Goal: Task Accomplishment & Management: Manage account settings

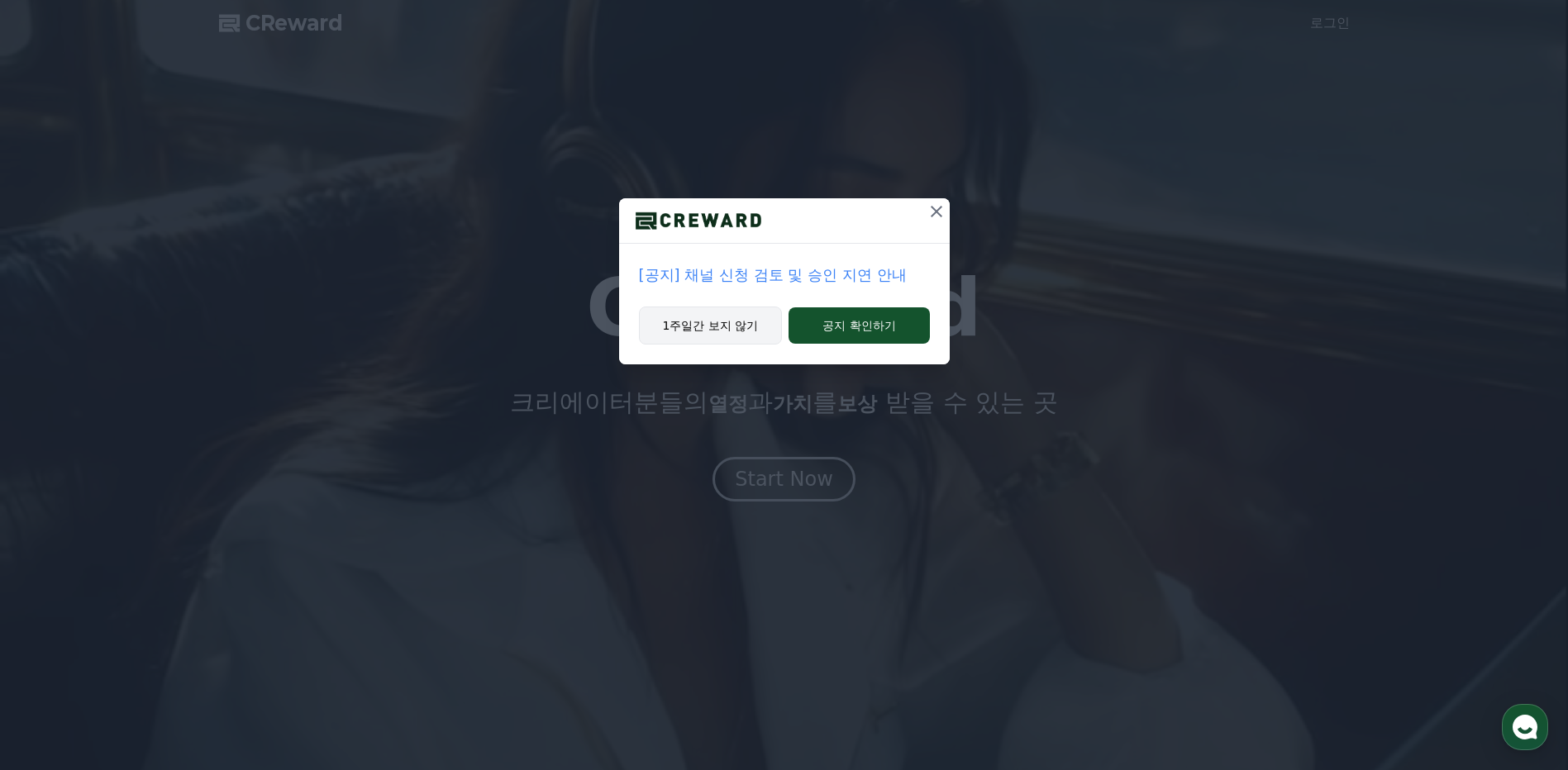
click at [752, 324] on button "1주일간 보지 않기" at bounding box center [710, 326] width 144 height 38
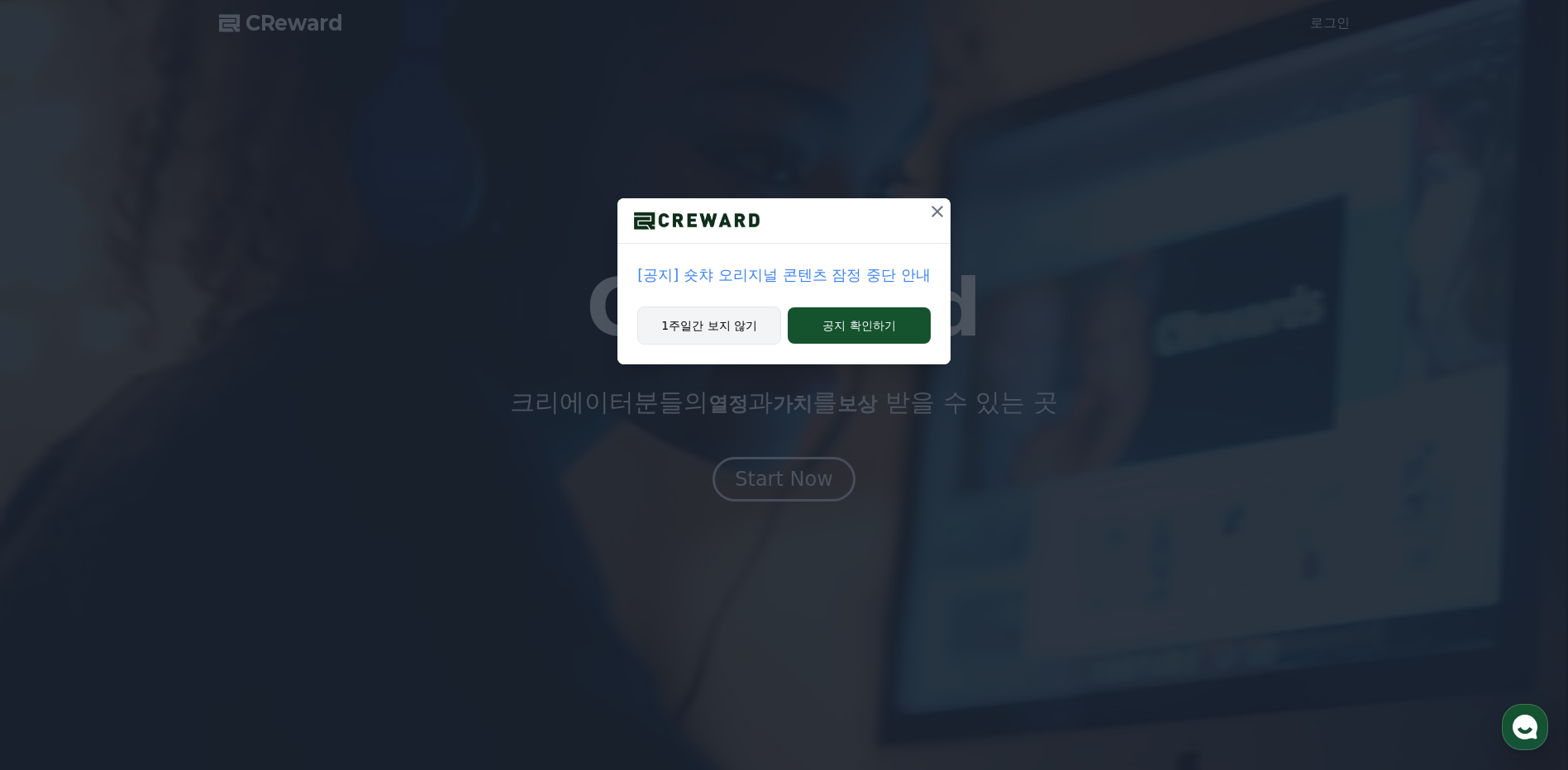
click at [745, 326] on button "1주일간 보지 않기" at bounding box center [708, 326] width 144 height 38
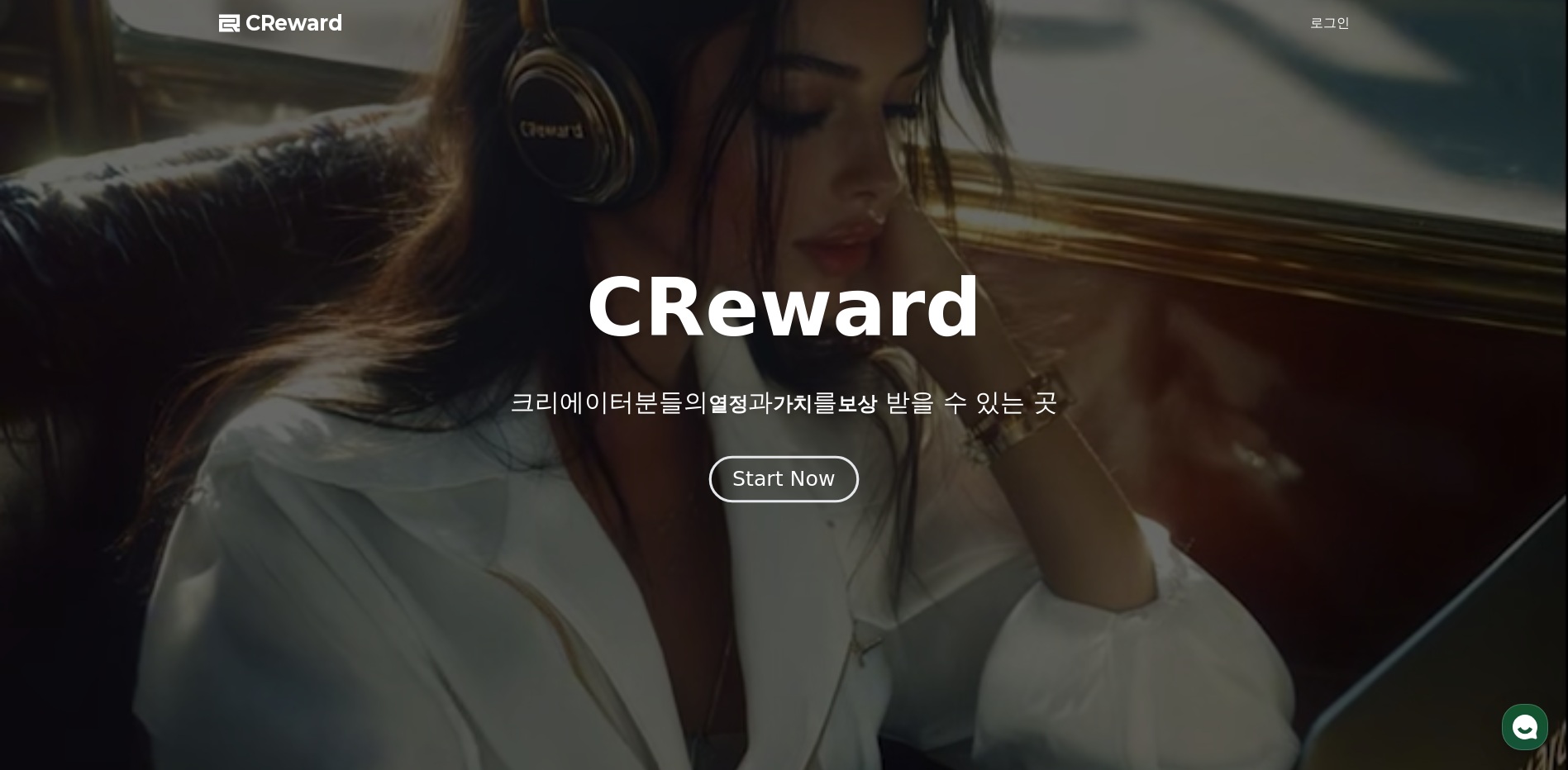
click at [813, 463] on button "Start Now" at bounding box center [784, 479] width 149 height 47
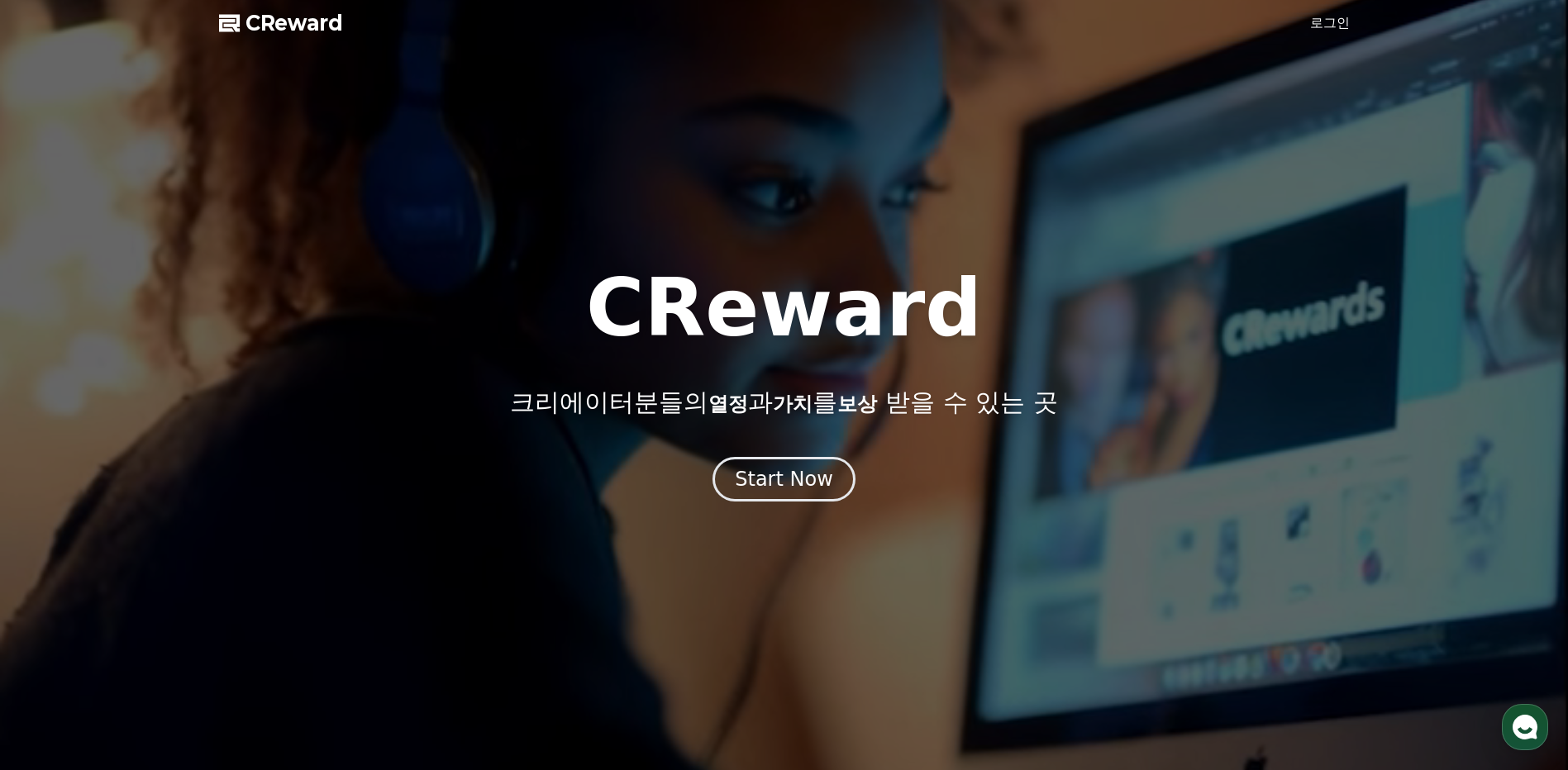
click at [1337, 27] on link "로그인" at bounding box center [1330, 23] width 40 height 20
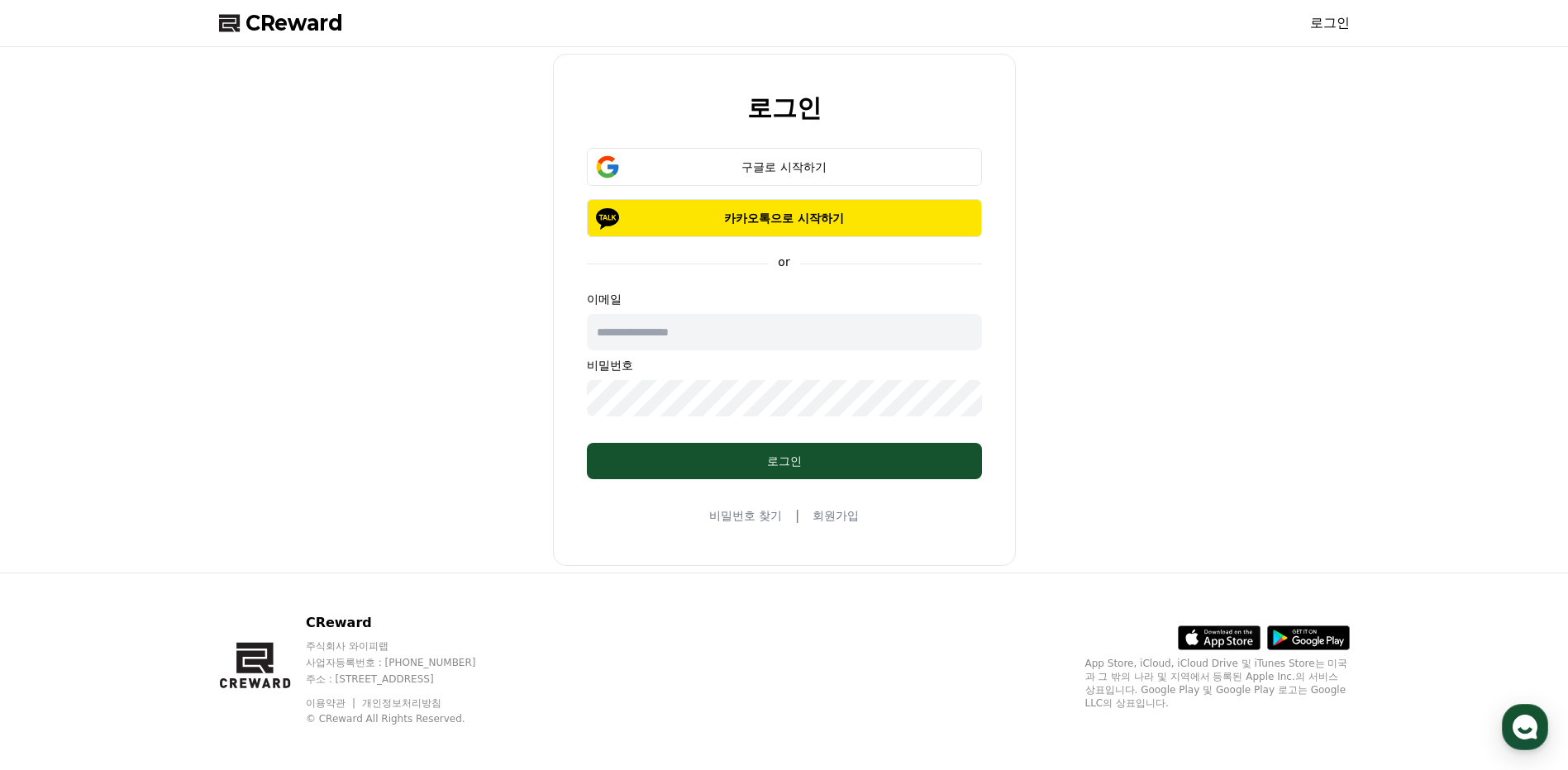
click at [717, 330] on input "text" at bounding box center [784, 332] width 395 height 36
type input "*"
click at [802, 161] on div "구글로 시작하기" at bounding box center [784, 167] width 347 height 16
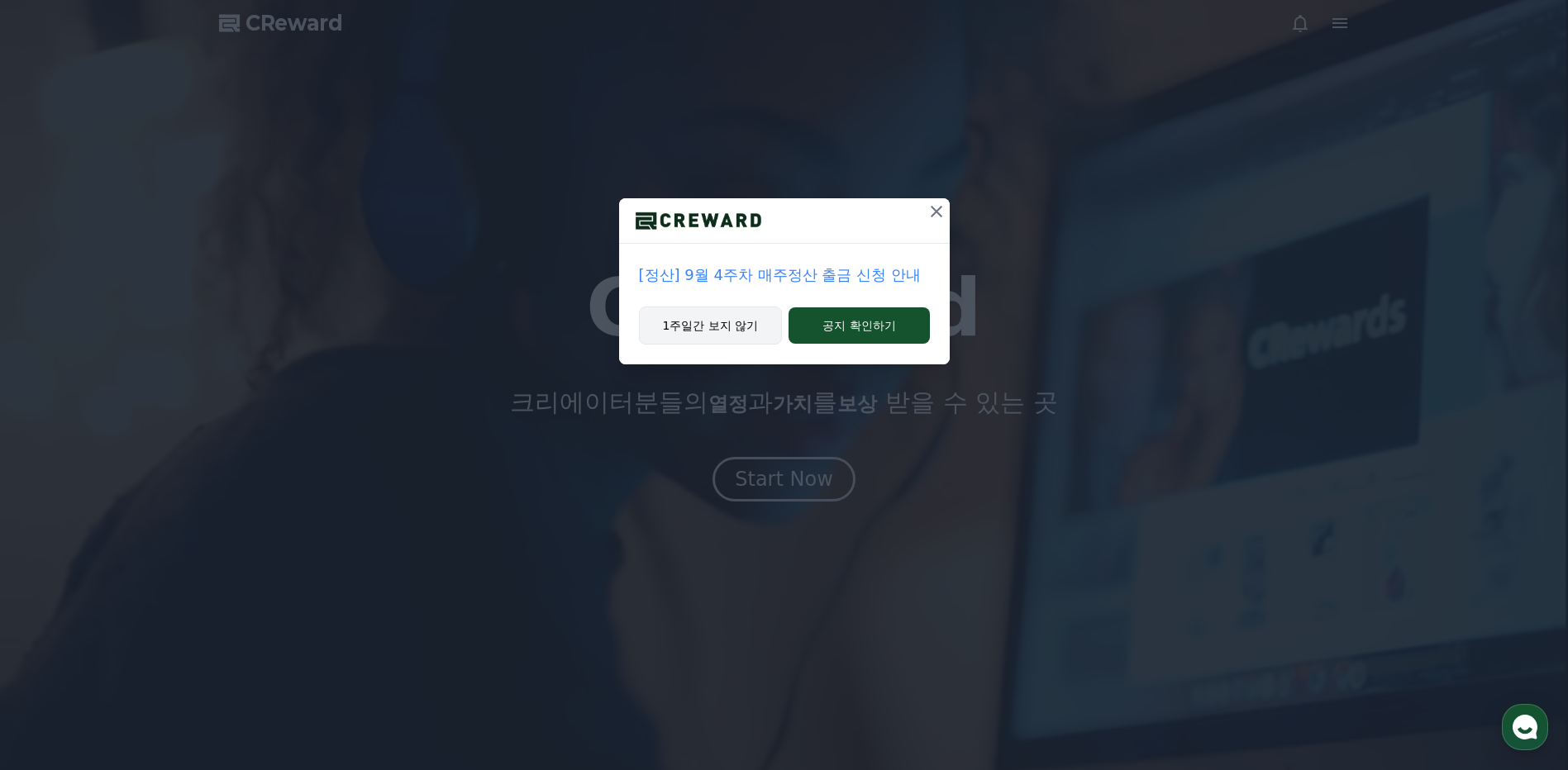
click at [742, 324] on button "1주일간 보지 않기" at bounding box center [710, 326] width 144 height 38
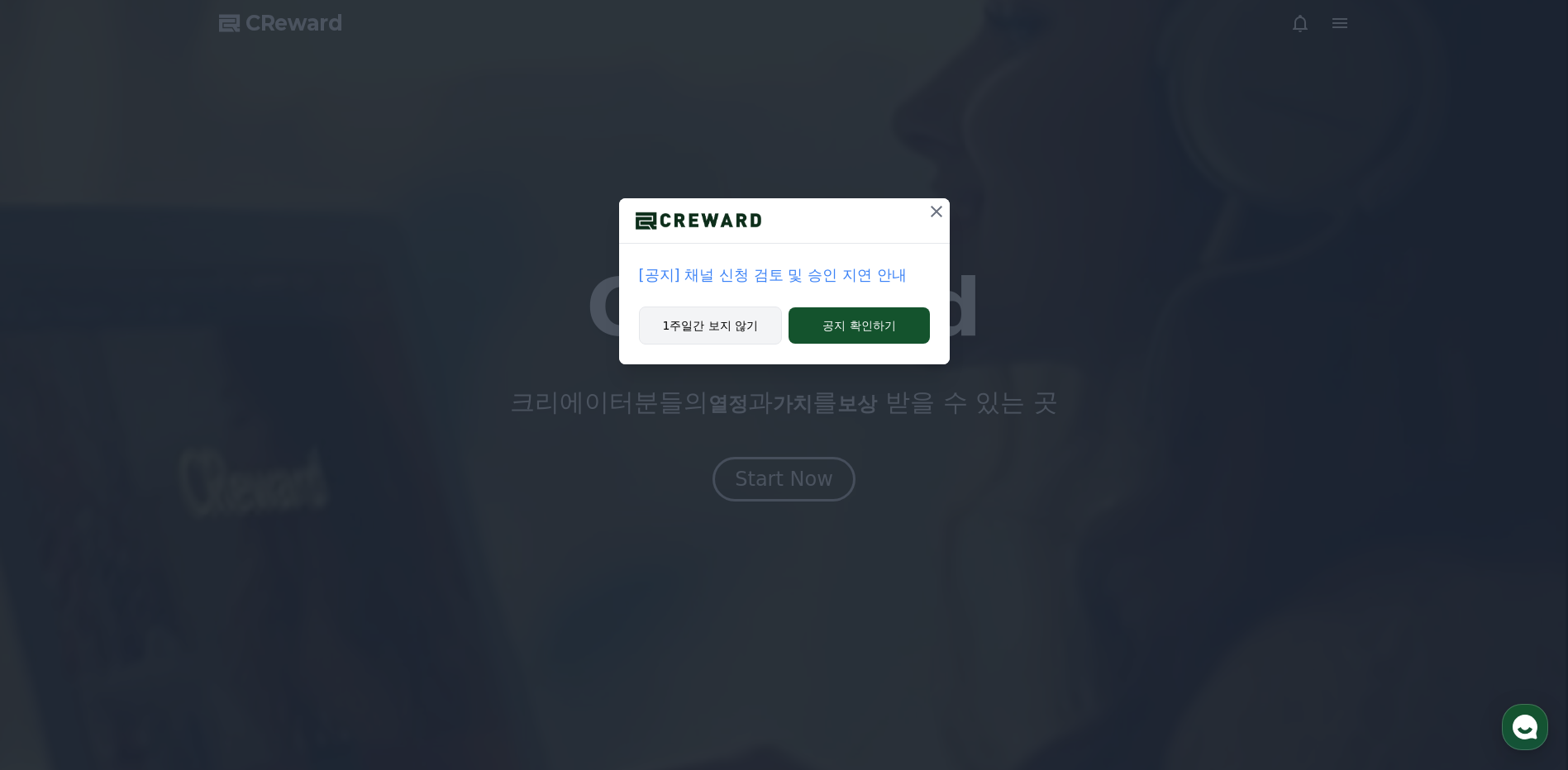
click at [742, 323] on button "1주일간 보지 않기" at bounding box center [710, 326] width 144 height 38
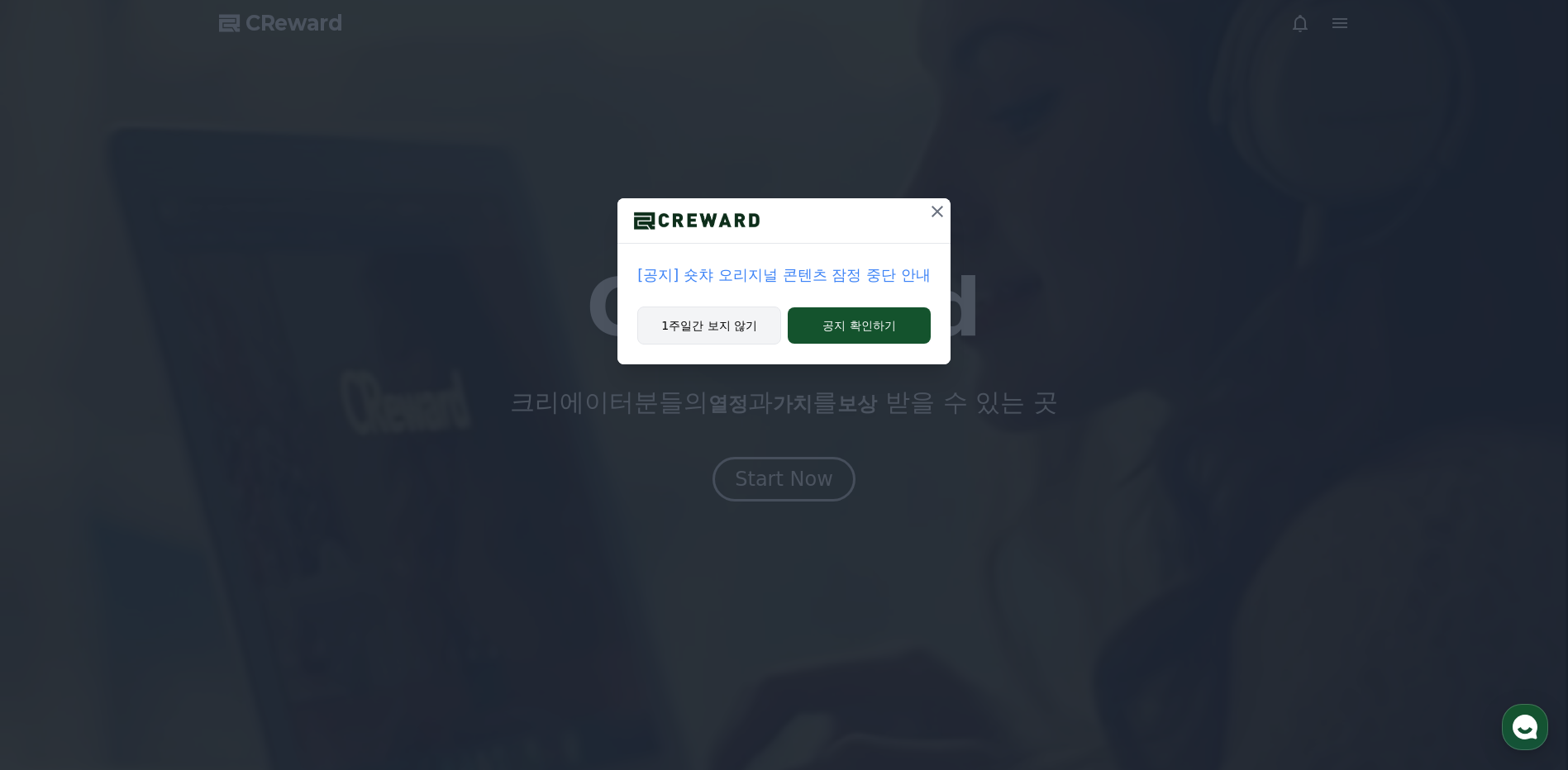
click at [742, 323] on button "1주일간 보지 않기" at bounding box center [708, 326] width 144 height 38
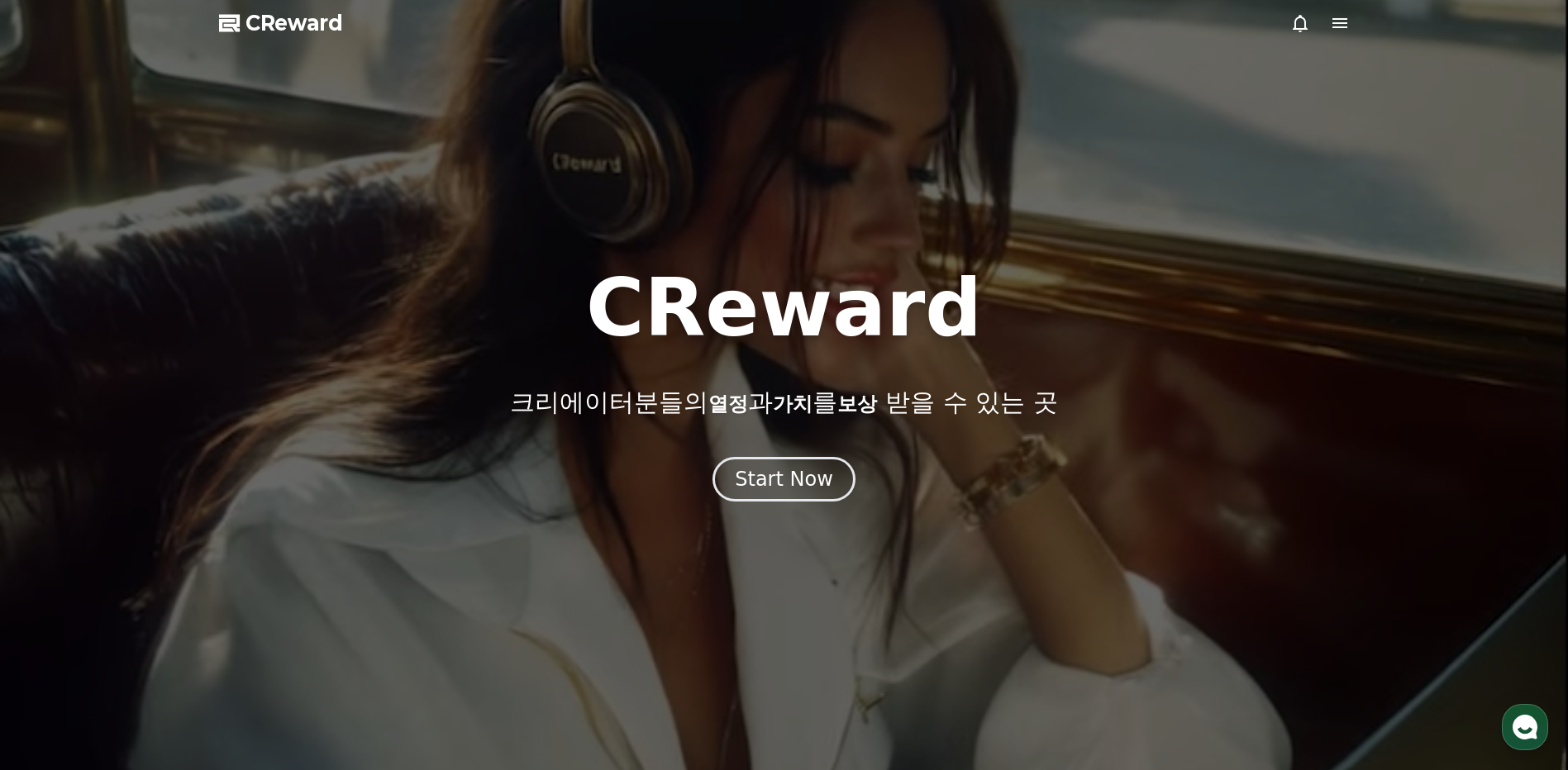
click at [1343, 19] on icon at bounding box center [1340, 23] width 15 height 10
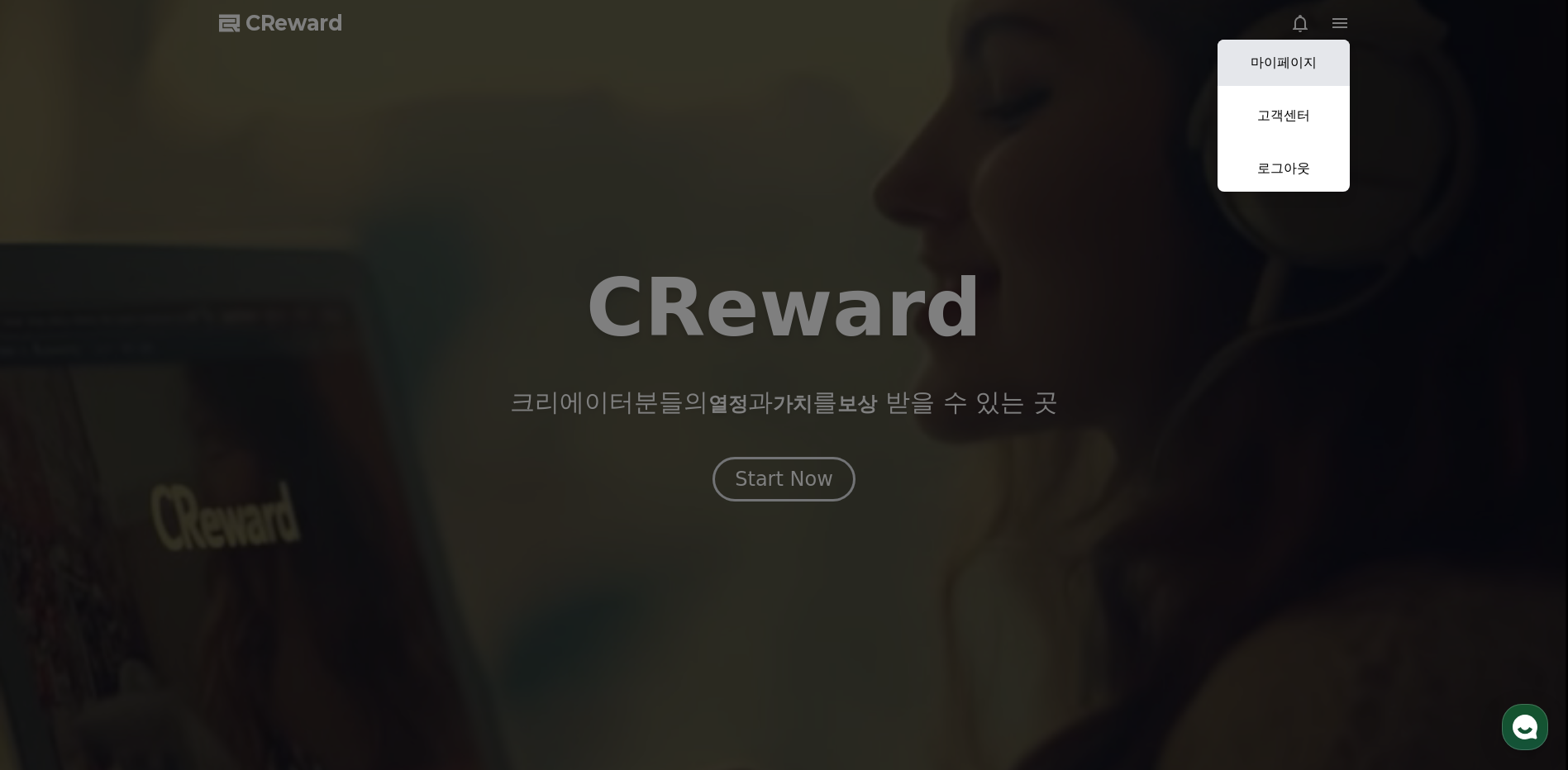
click at [1266, 66] on link "마이페이지" at bounding box center [1283, 63] width 132 height 47
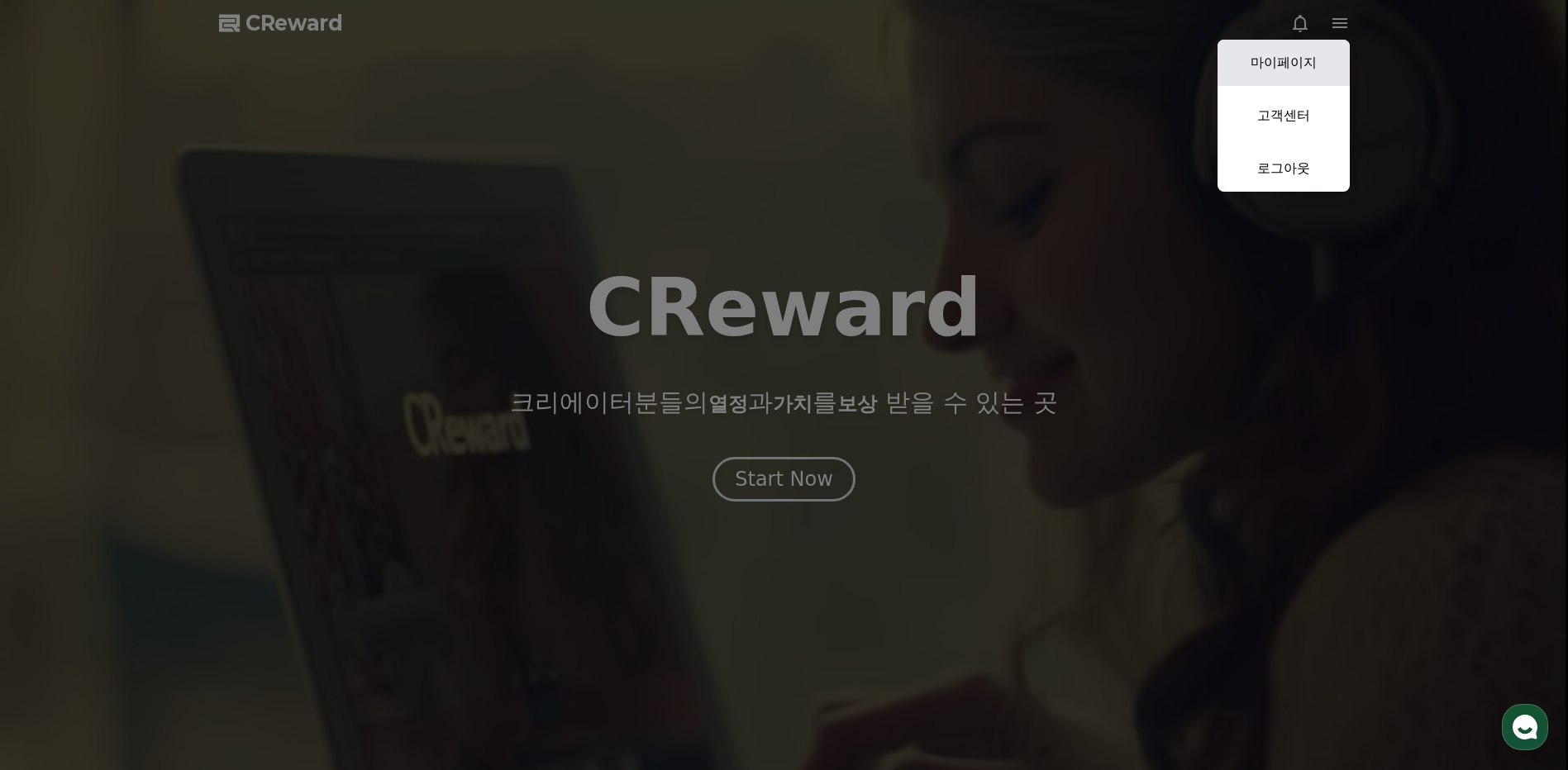
select select "**********"
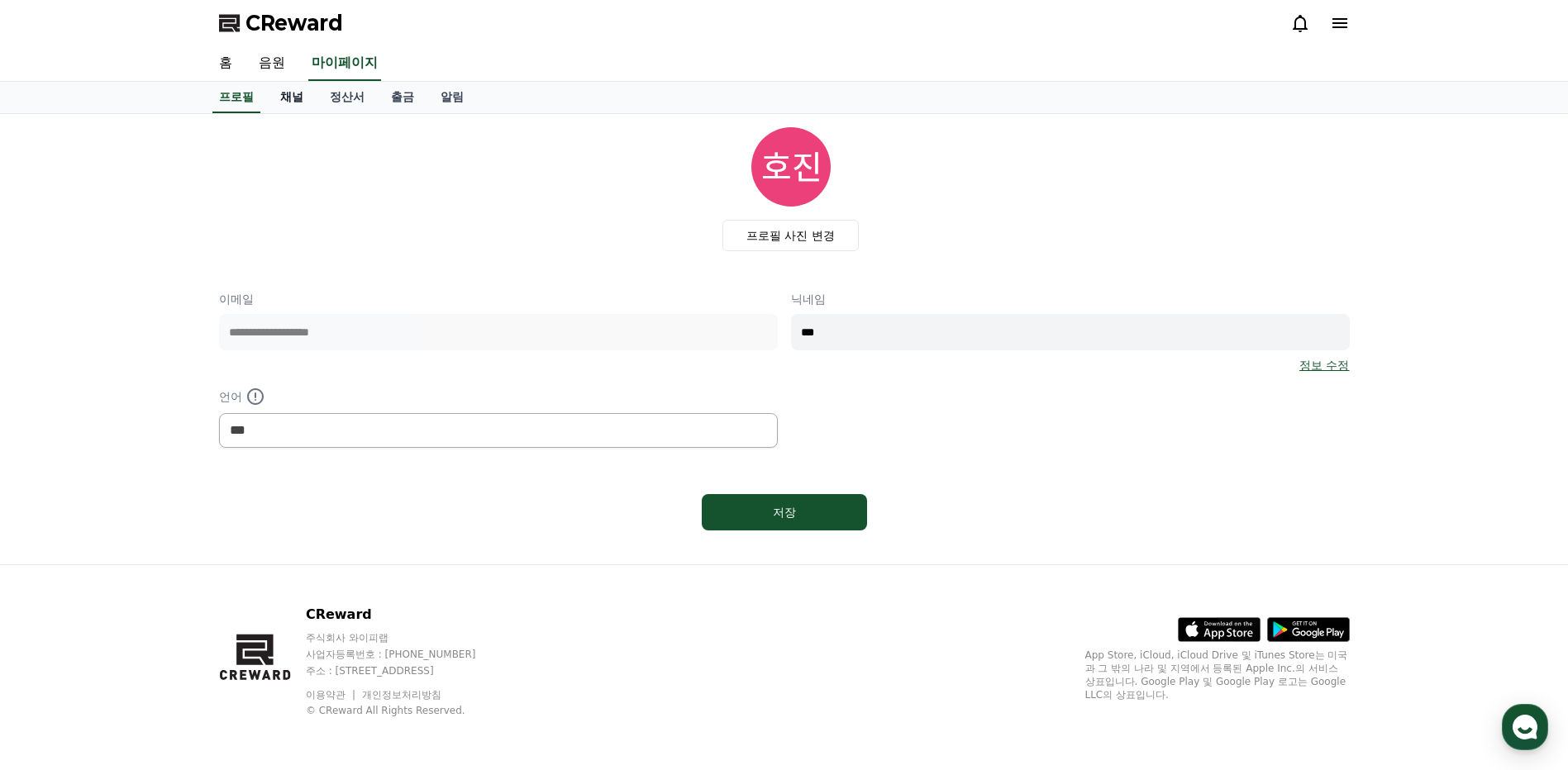
click at [290, 99] on link "채널" at bounding box center [291, 97] width 50 height 31
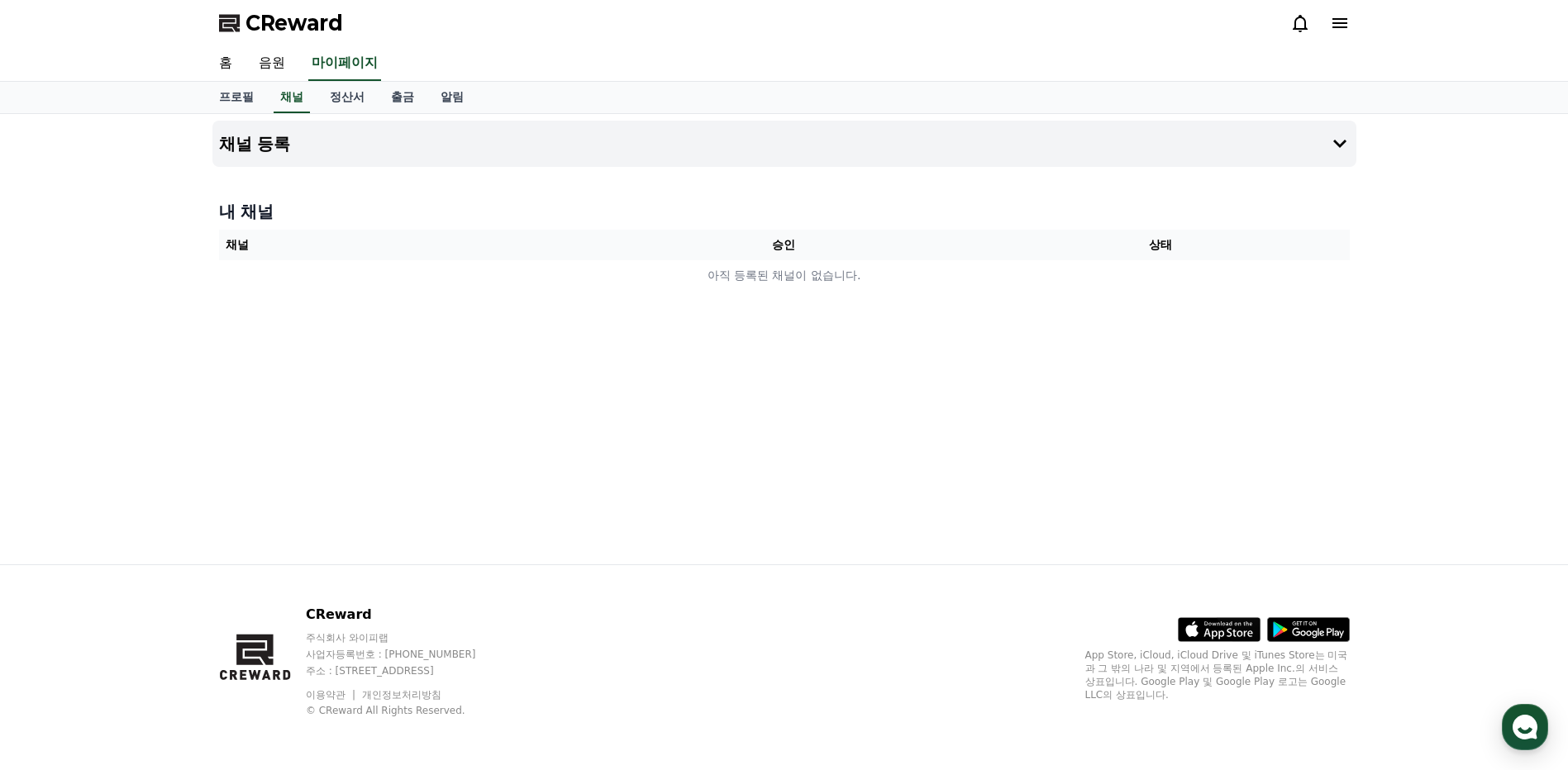
click at [634, 120] on div "채널 등록 내 채널 채널 승인 상태 아직 등록된 채널이 없습니다." at bounding box center [784, 339] width 1157 height 450
click at [618, 142] on button "채널 등록" at bounding box center [784, 144] width 1143 height 47
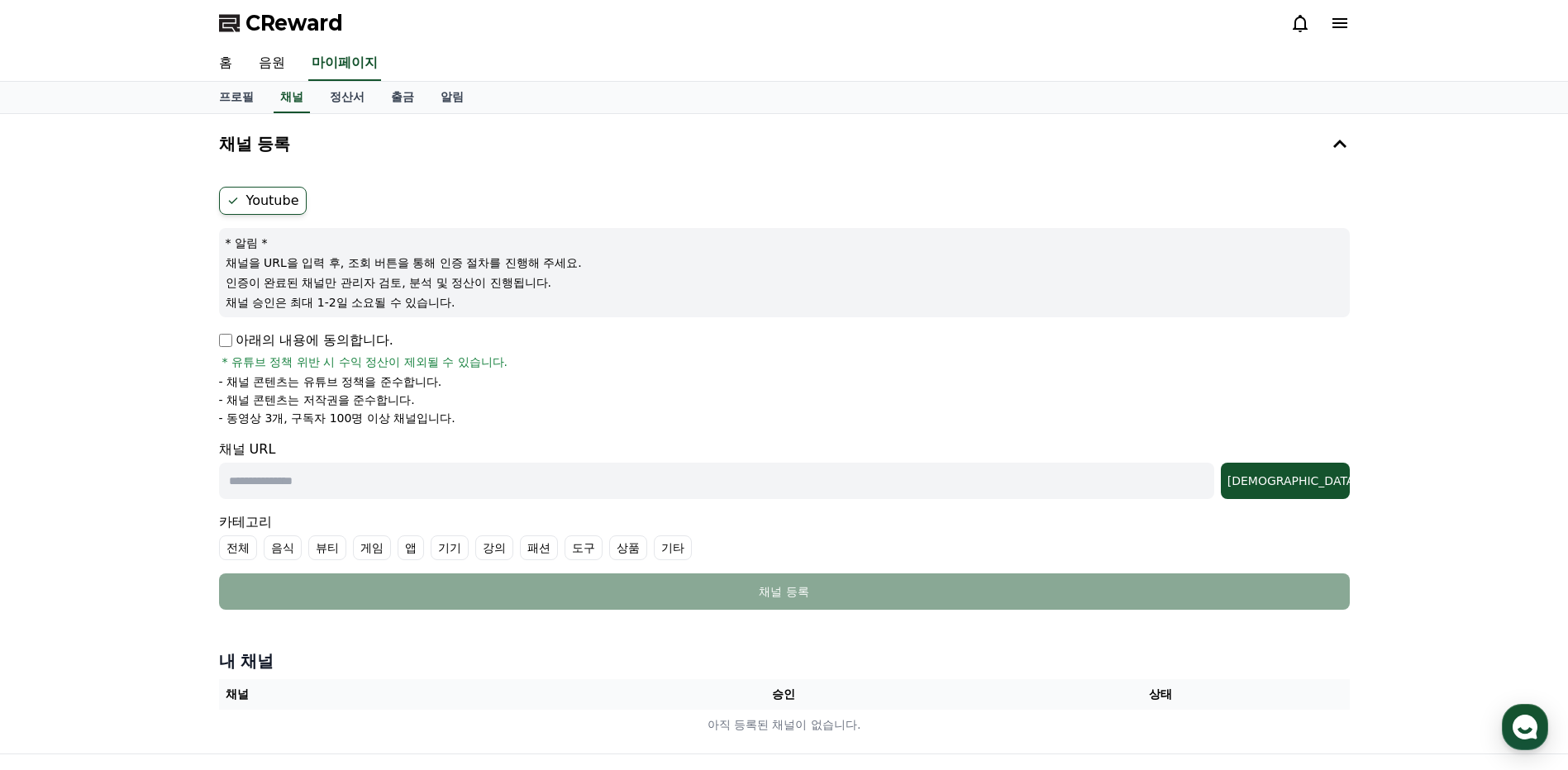
scroll to position [166, 0]
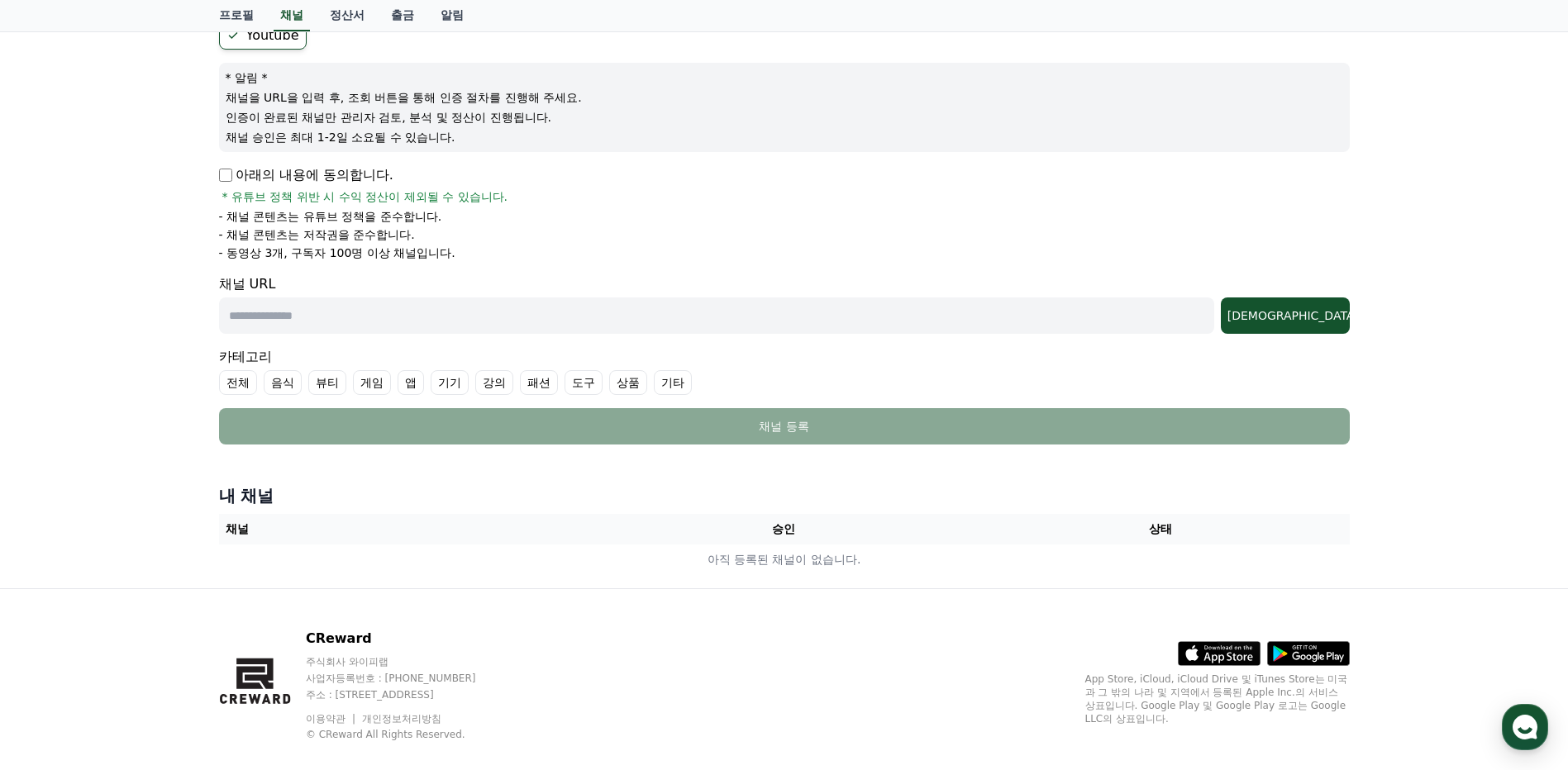
click at [523, 318] on input "text" at bounding box center [716, 315] width 995 height 36
paste input "**********"
type input "**********"
drag, startPoint x: 571, startPoint y: 317, endPoint x: 132, endPoint y: 307, distance: 439.1
click at [128, 310] on div "**********" at bounding box center [784, 268] width 1568 height 640
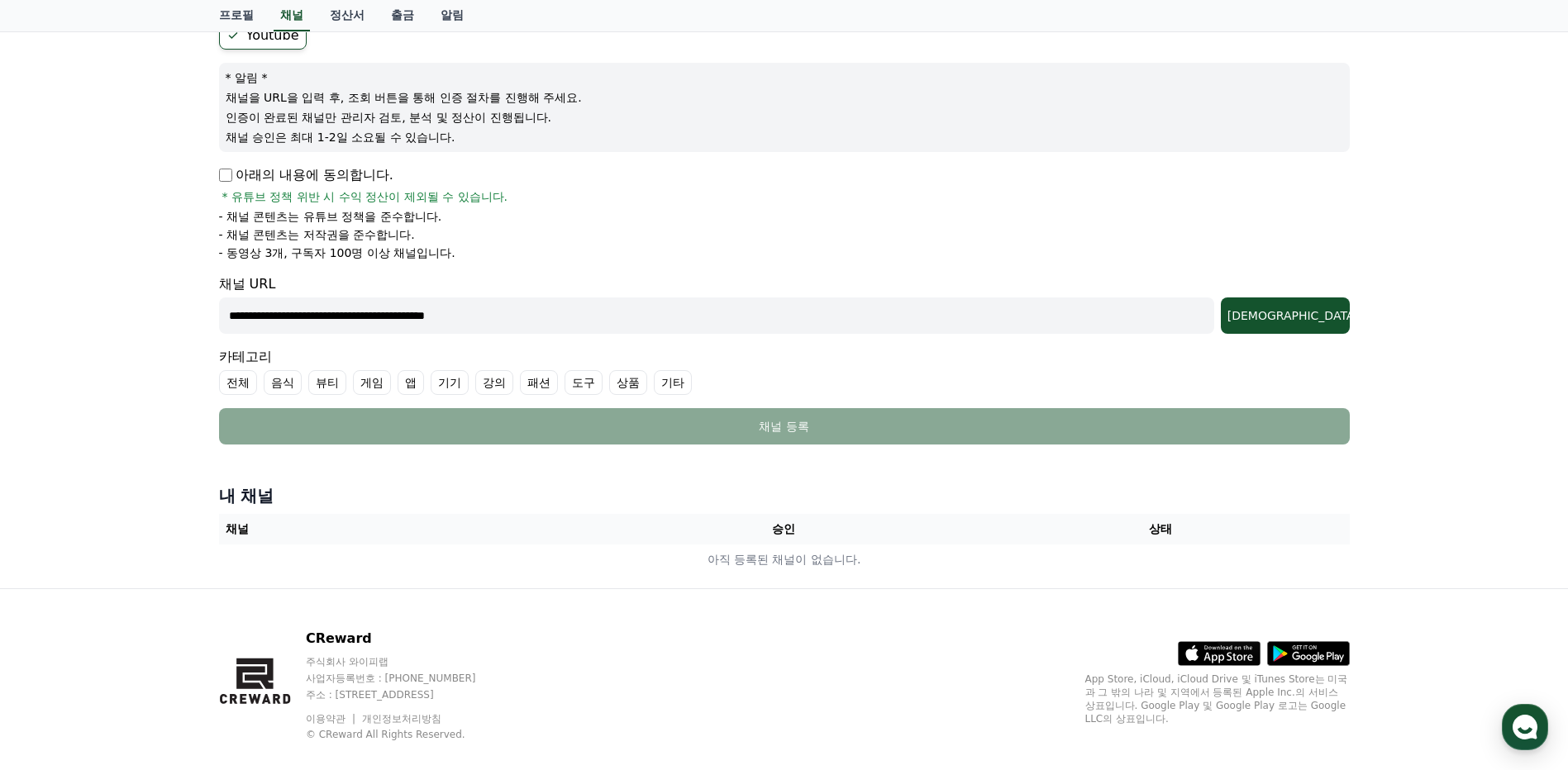
click at [635, 316] on input "**********" at bounding box center [716, 315] width 995 height 36
click at [1305, 316] on div "조회" at bounding box center [1285, 315] width 116 height 16
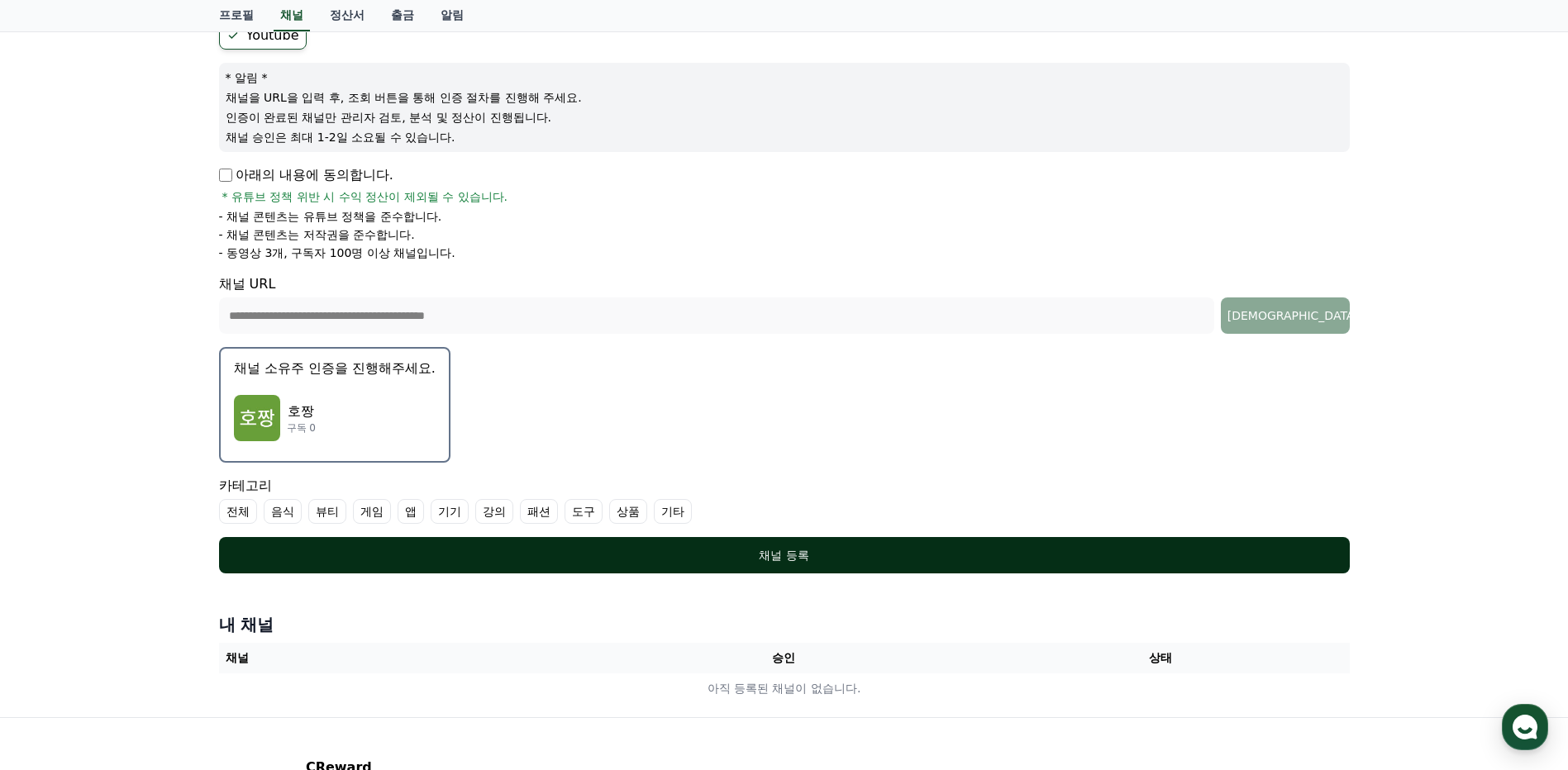
click at [726, 554] on div "채널 등록" at bounding box center [784, 555] width 1064 height 16
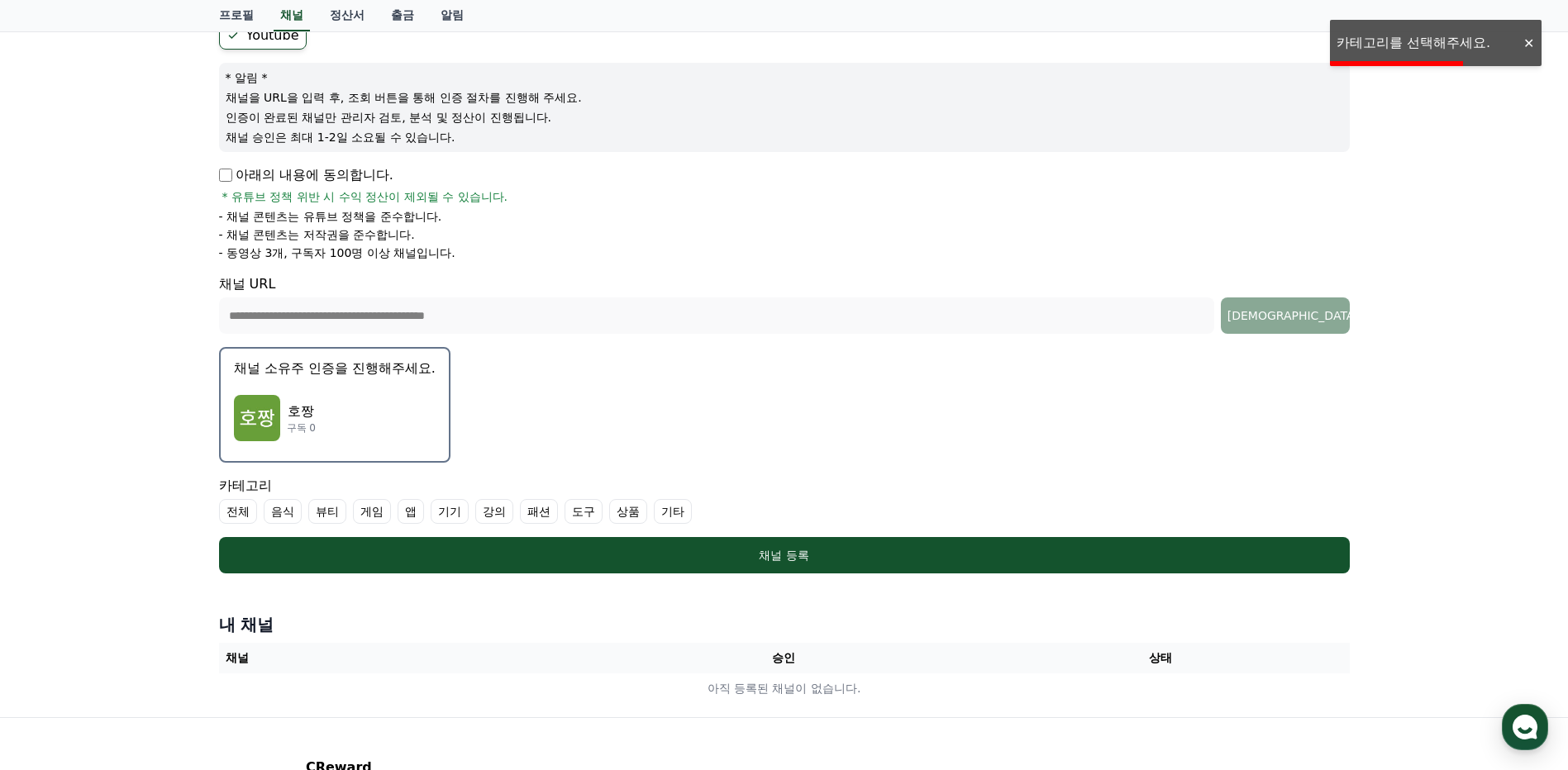
scroll to position [247, 0]
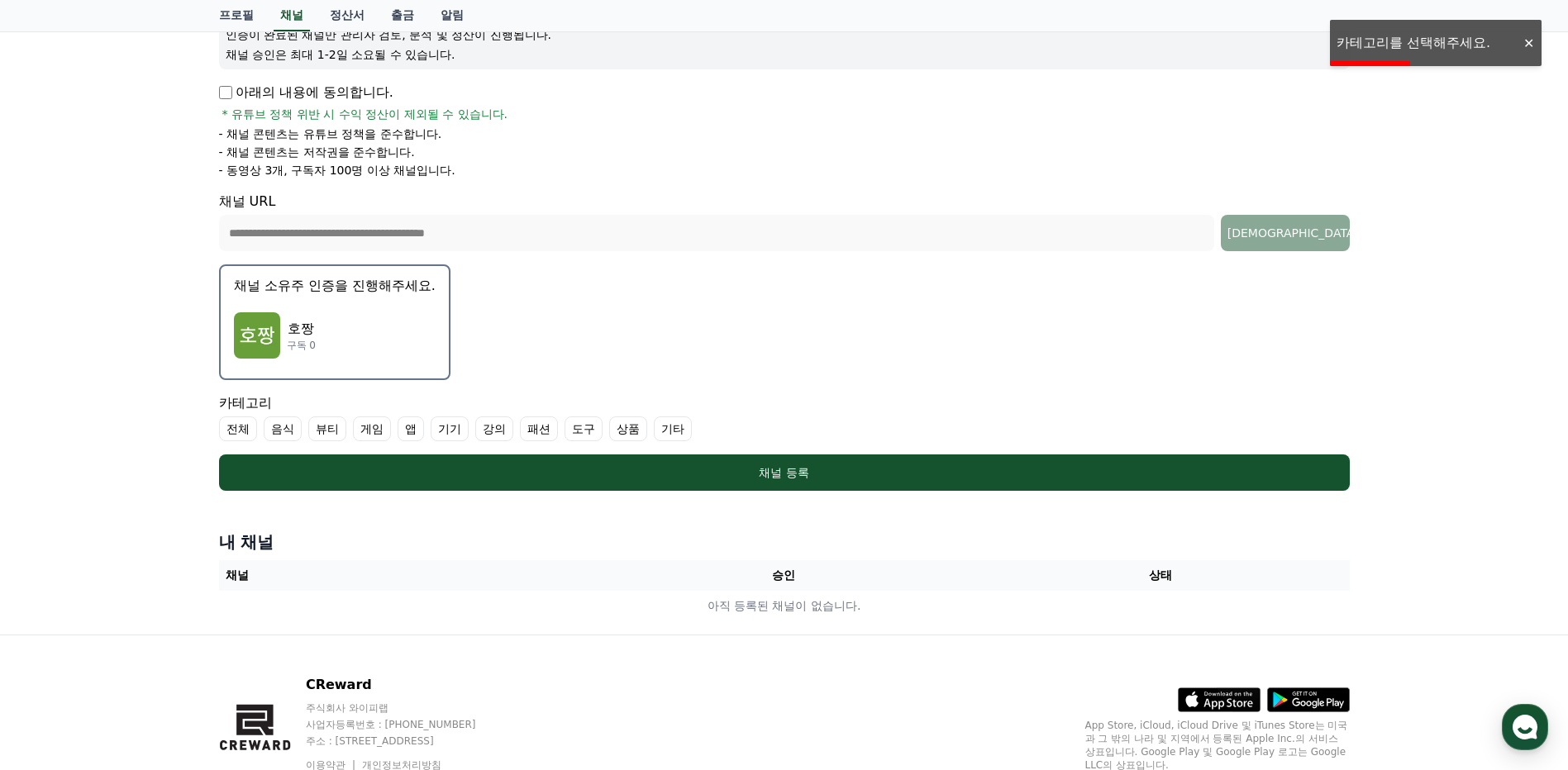
click at [285, 432] on label "음식" at bounding box center [283, 428] width 38 height 25
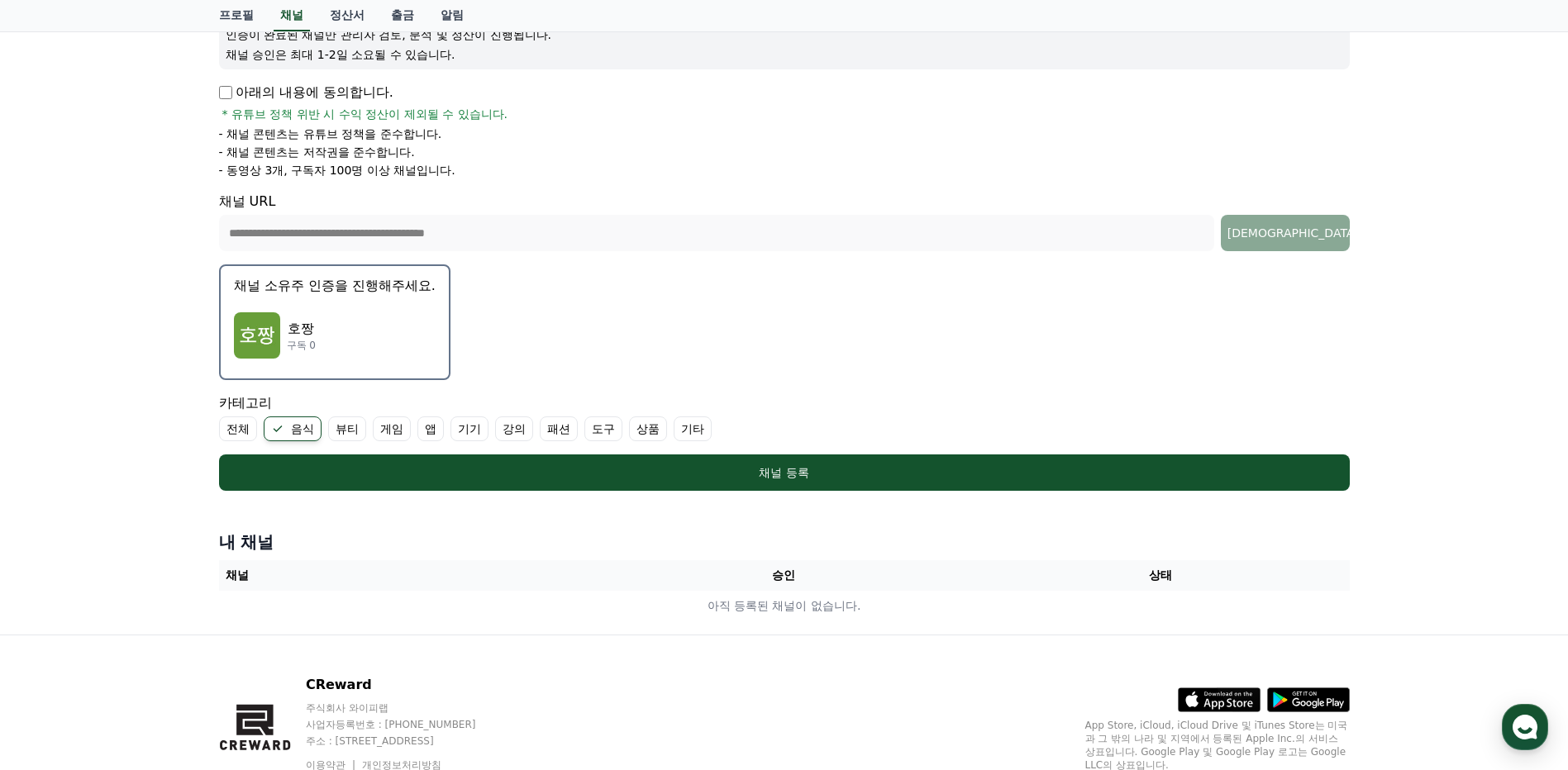
click at [301, 429] on label "음식" at bounding box center [292, 428] width 58 height 25
click at [676, 424] on label "기타" at bounding box center [673, 428] width 38 height 25
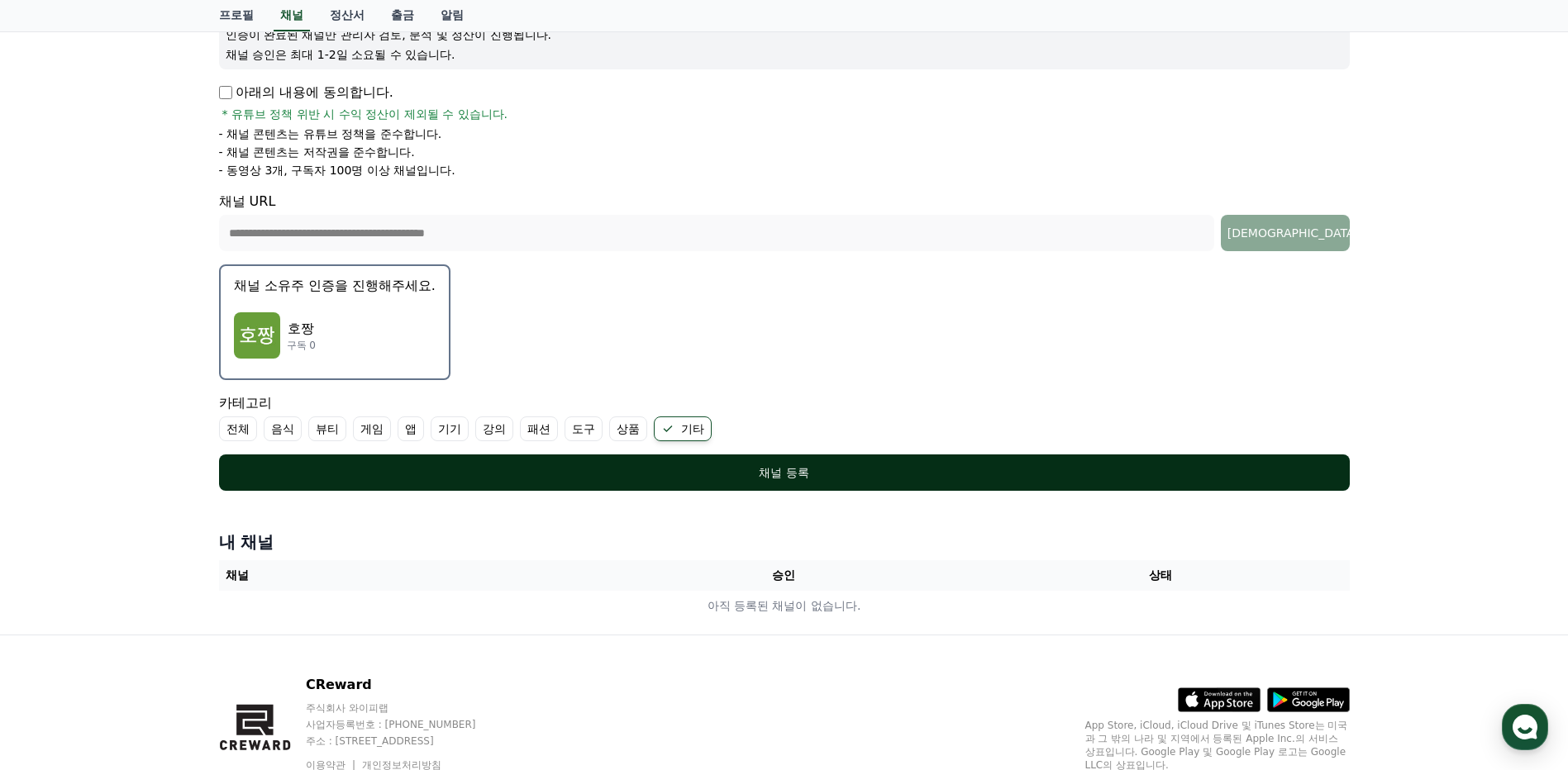
click at [642, 472] on div "채널 등록" at bounding box center [784, 472] width 1064 height 16
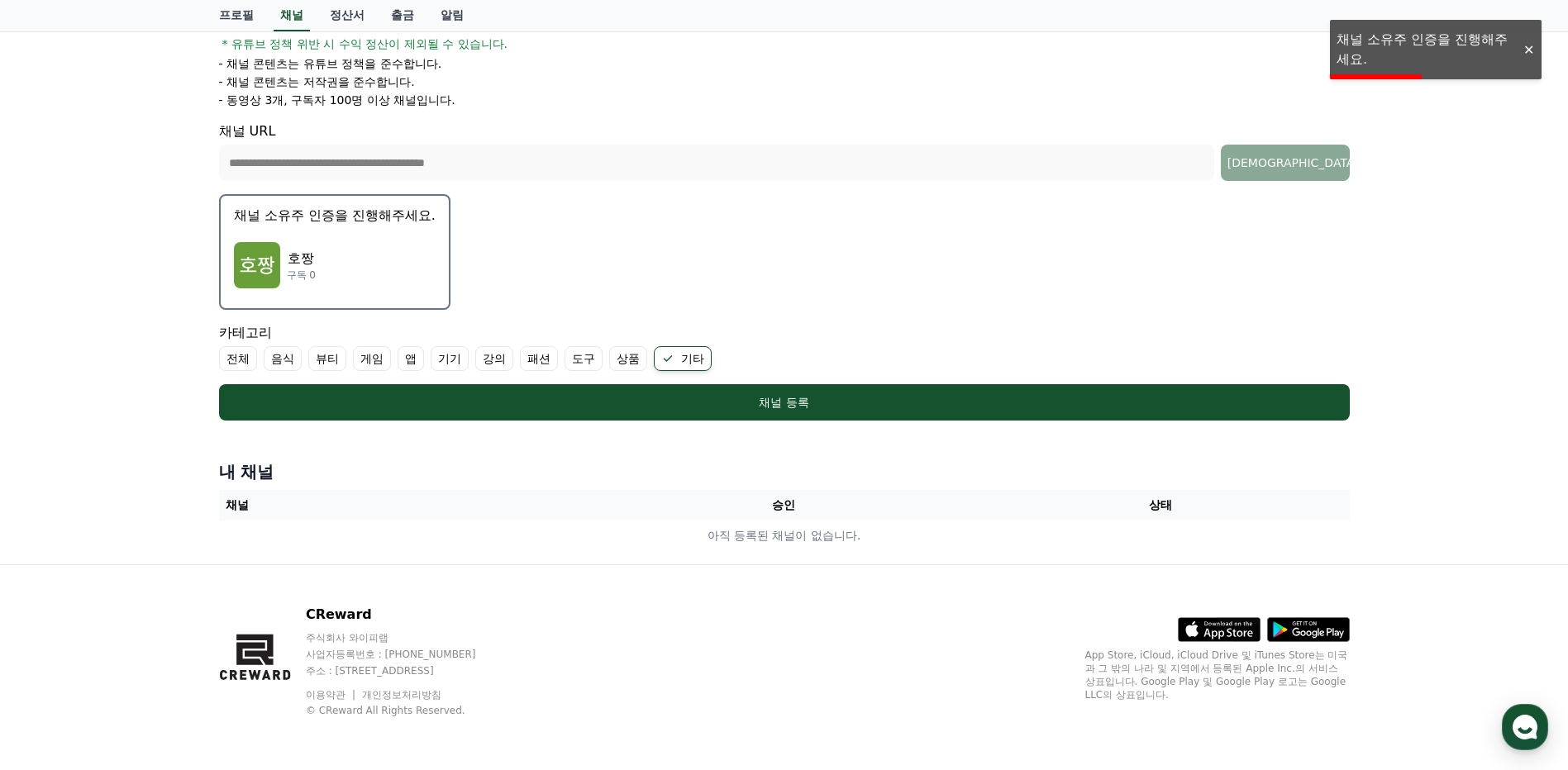
scroll to position [235, 0]
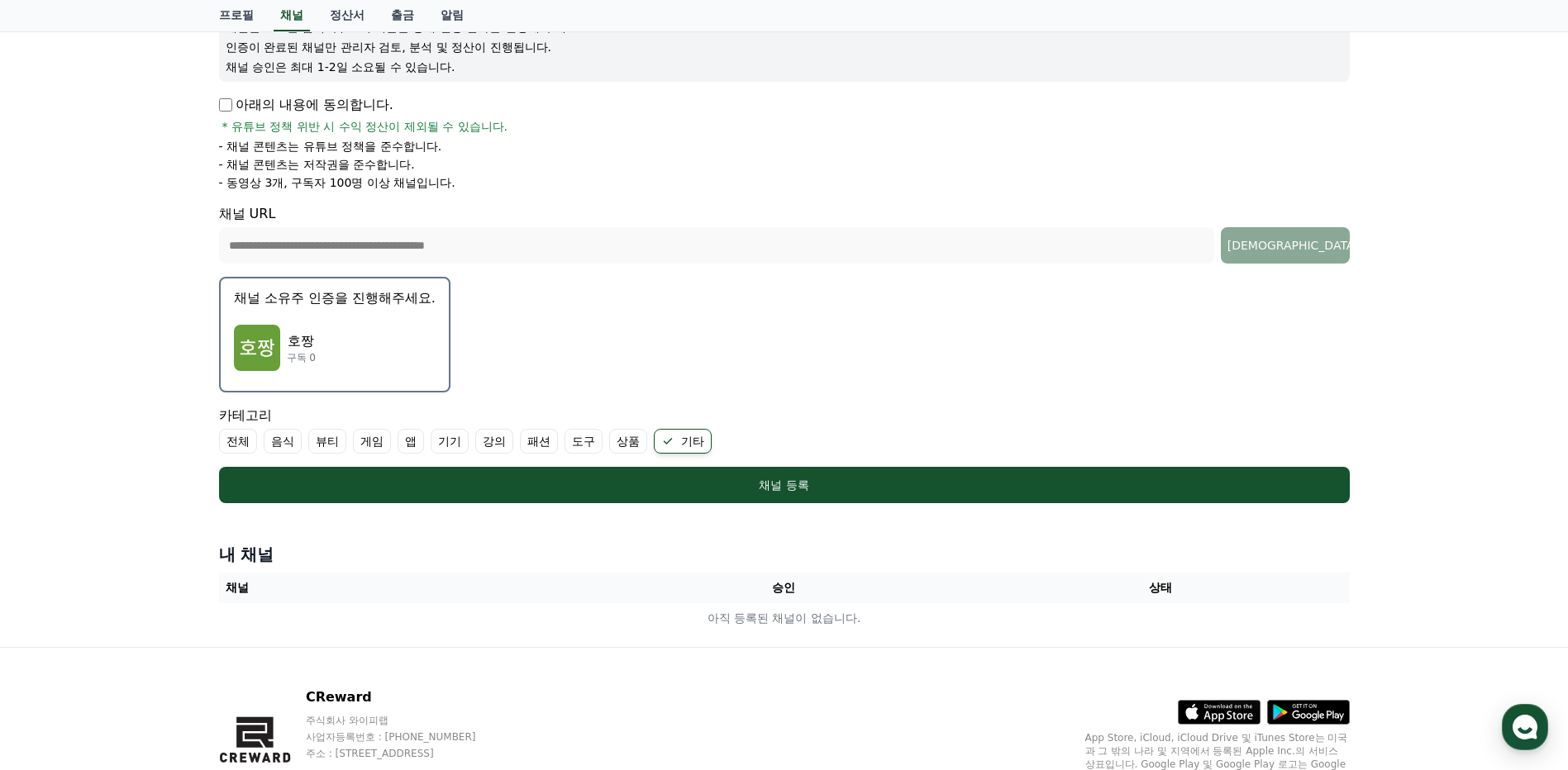
click at [407, 336] on div "호짱 구독 0" at bounding box center [335, 347] width 202 height 66
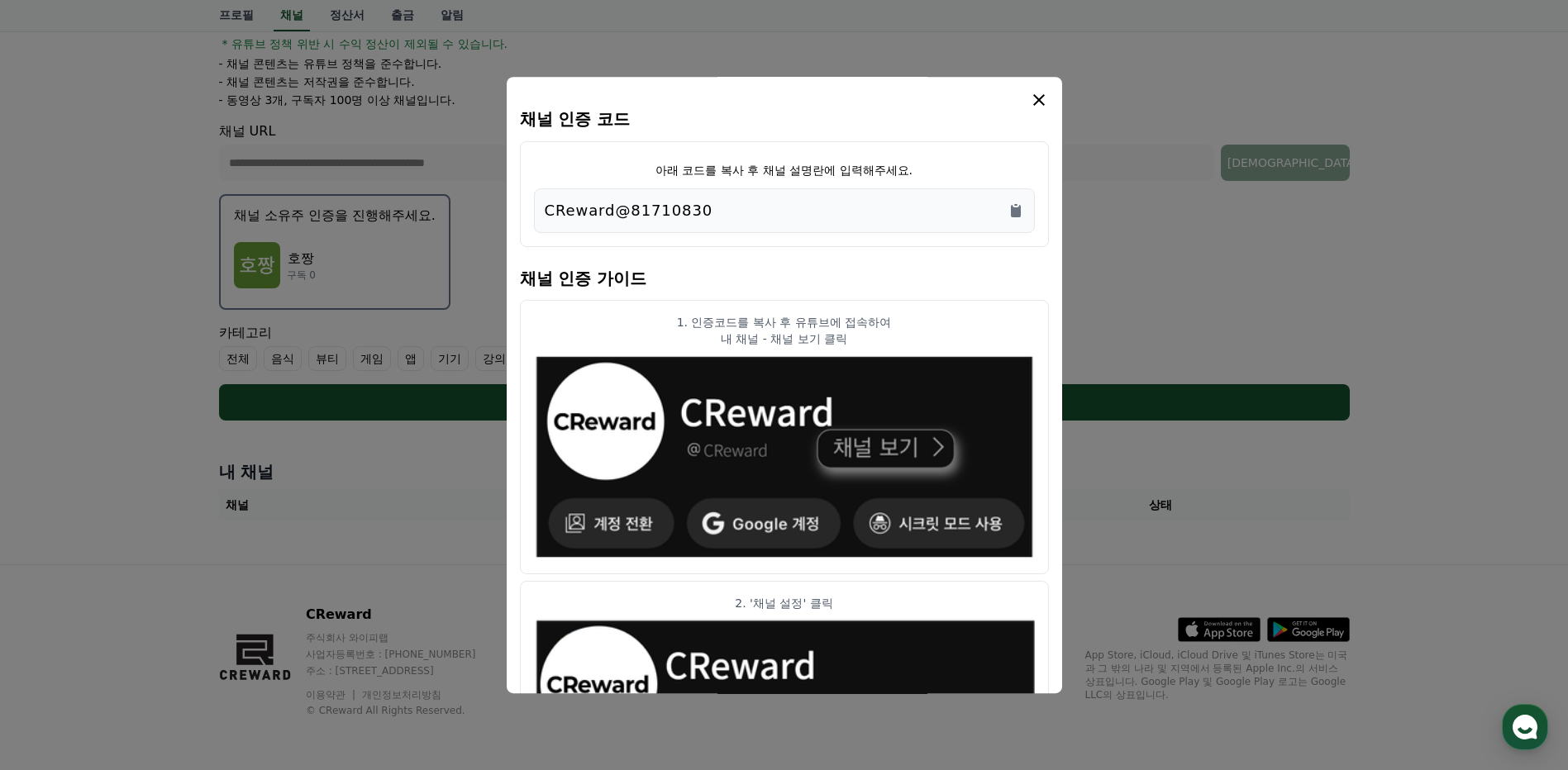
scroll to position [0, 0]
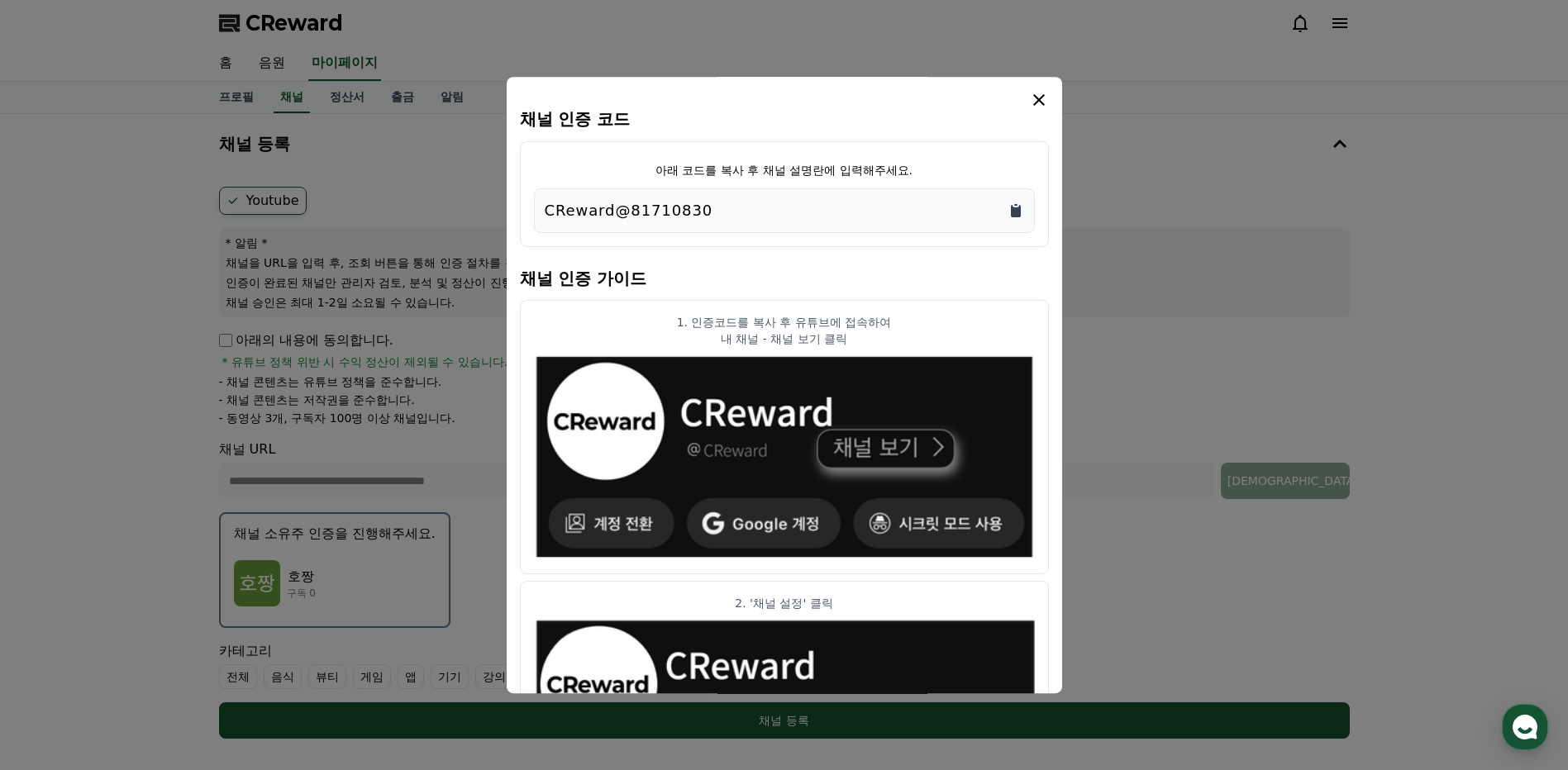
click at [1008, 205] on icon "Copy to clipboard" at bounding box center [1015, 210] width 16 height 16
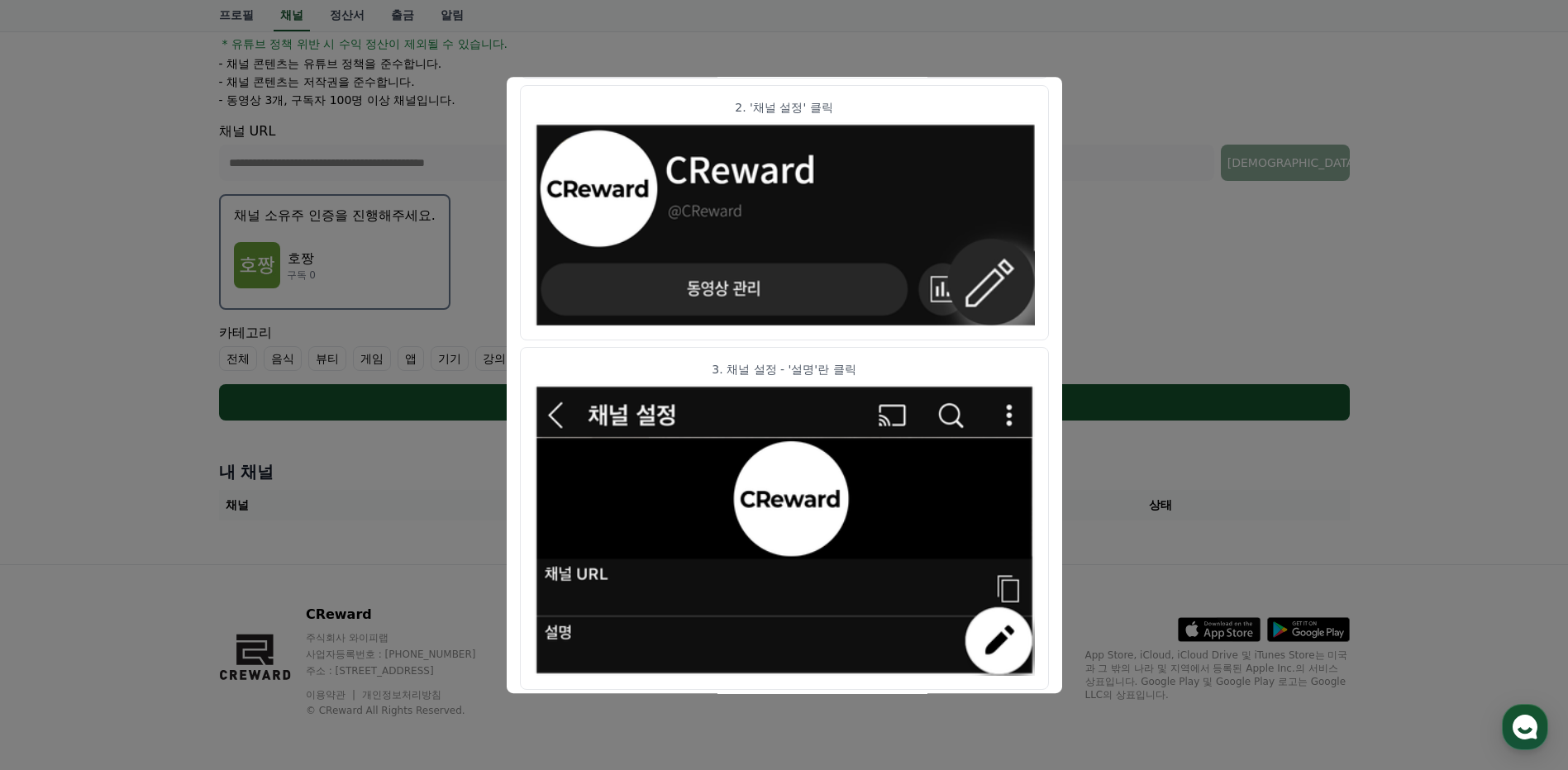
scroll to position [810, 0]
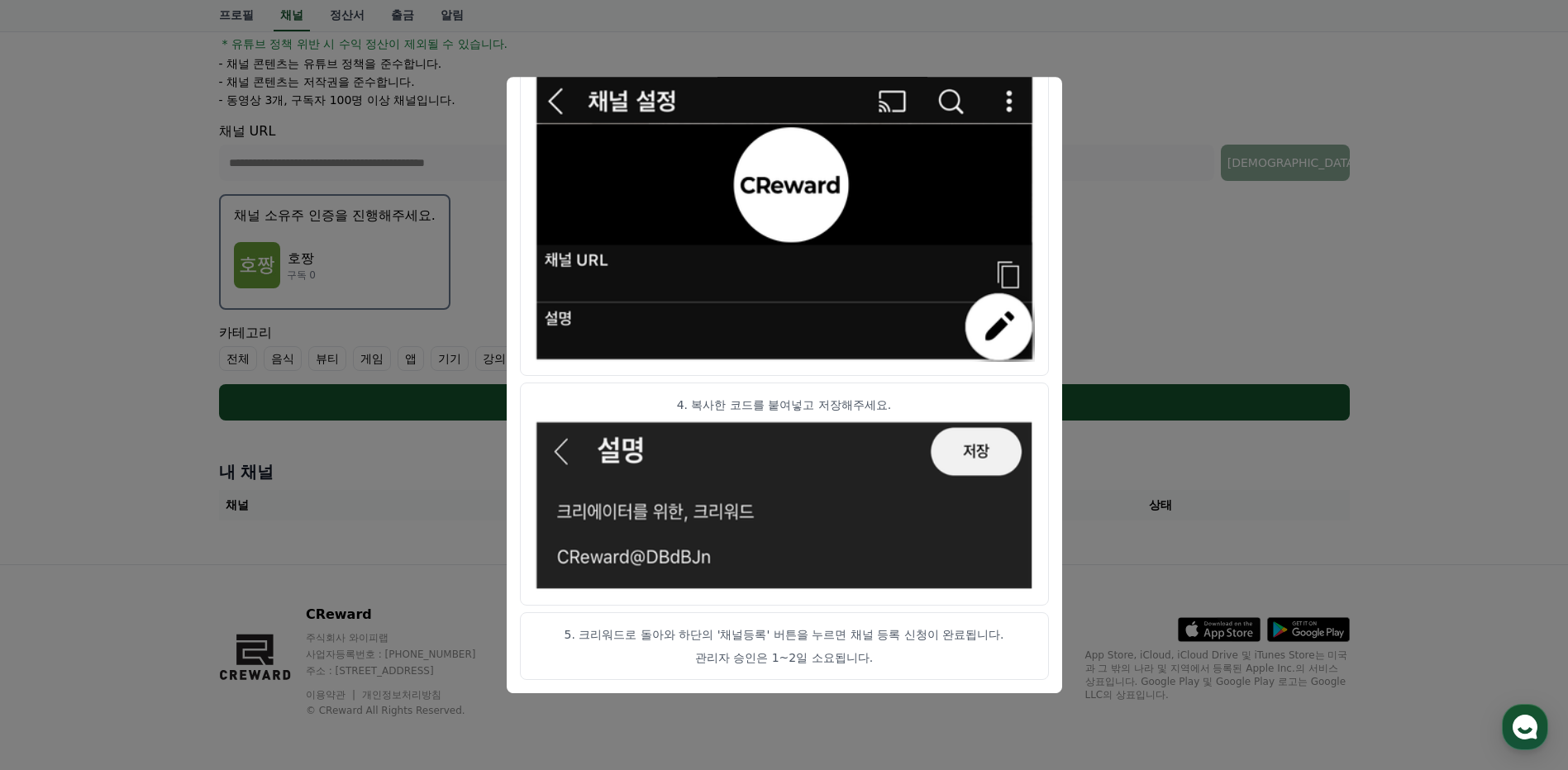
click at [795, 646] on article "5. 크리워드로 돌아와 하단의 '채널등록' 버튼을 누르면 채널 등록 신청이 완료됩니다. 관리자 승인은 1~2일 소요됩니다." at bounding box center [784, 646] width 529 height 68
click at [1118, 453] on button "close modal" at bounding box center [784, 385] width 1568 height 770
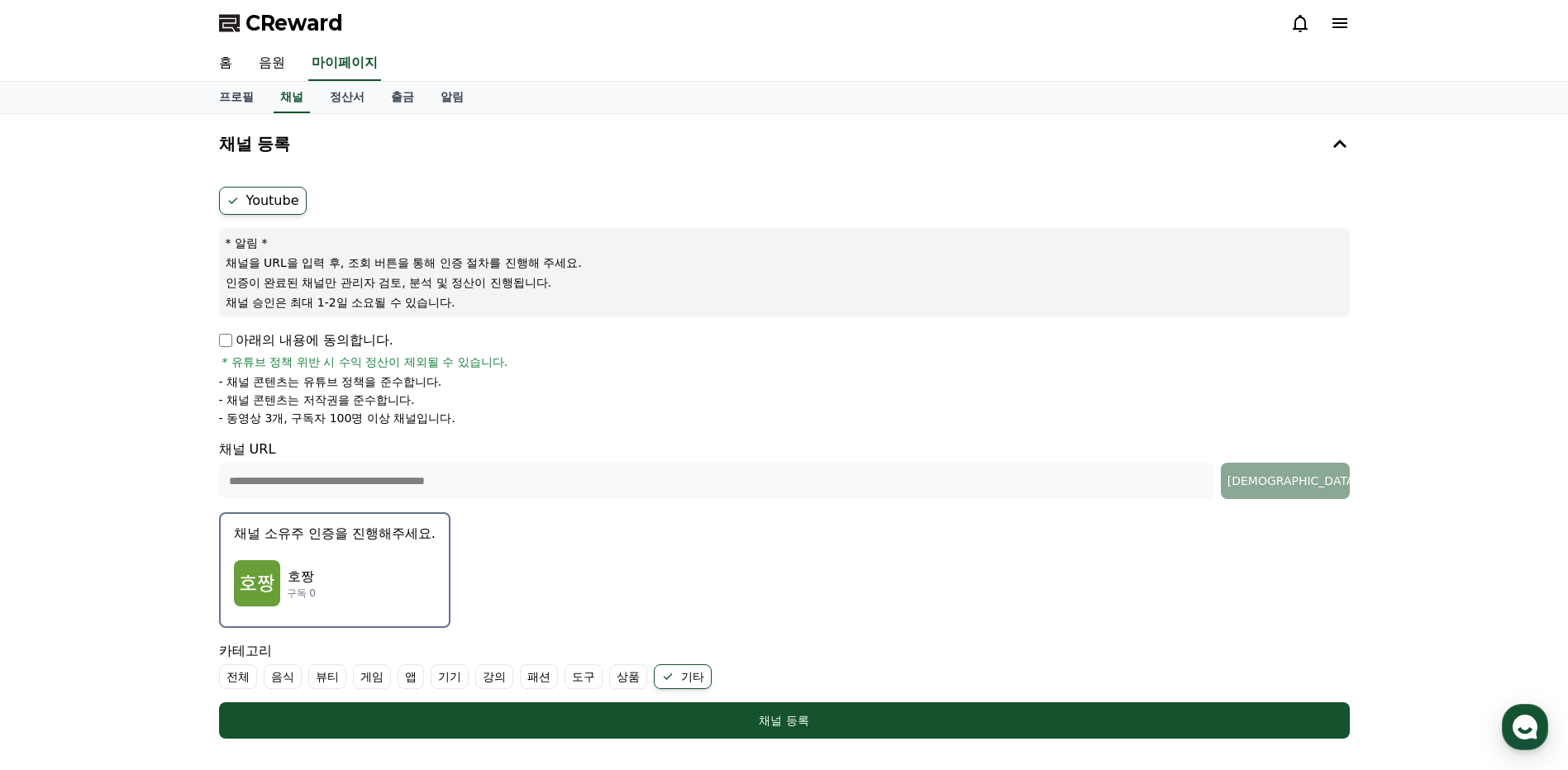
scroll to position [247, 0]
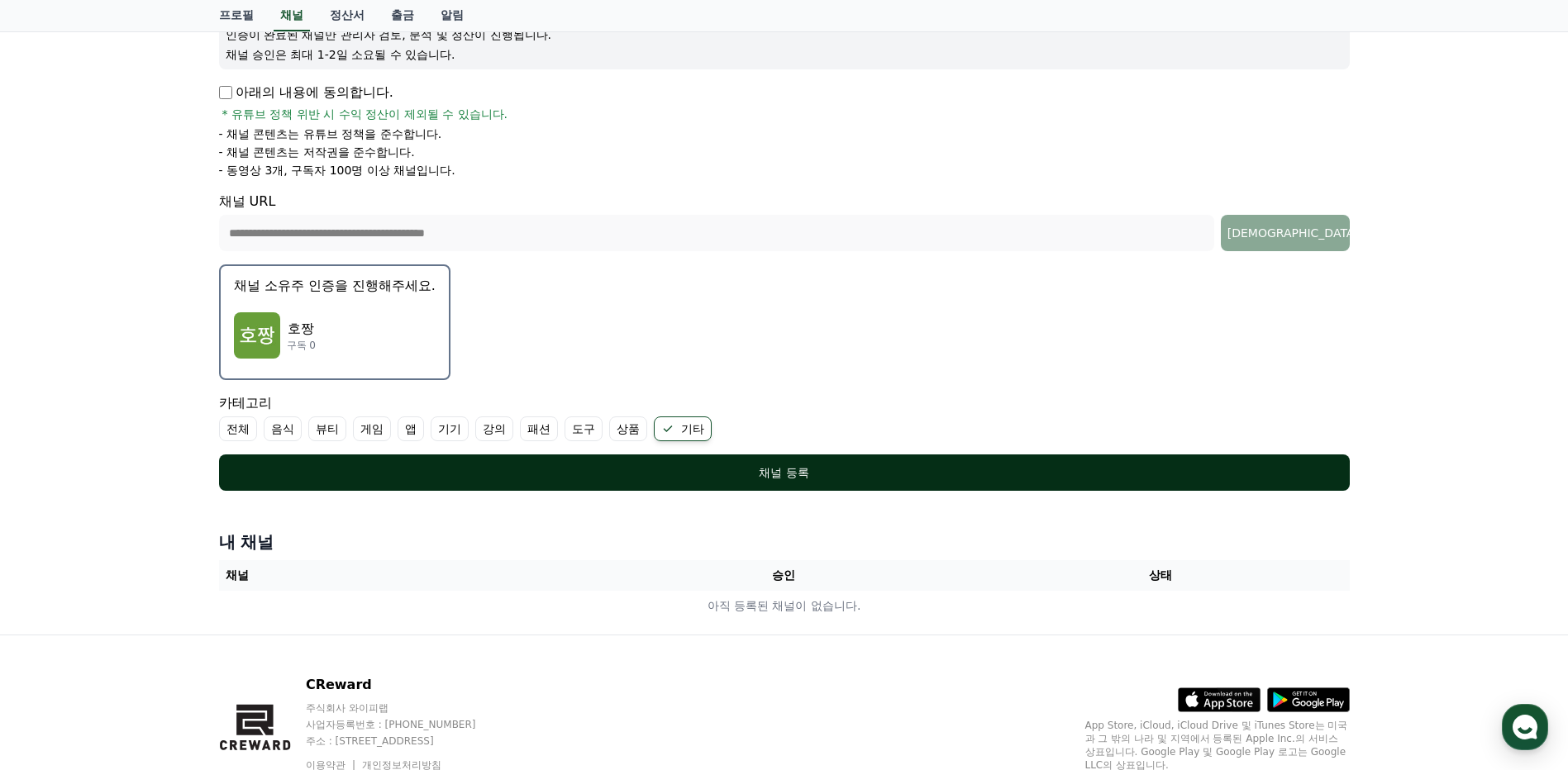
click at [724, 466] on div "채널 등록" at bounding box center [784, 472] width 1064 height 16
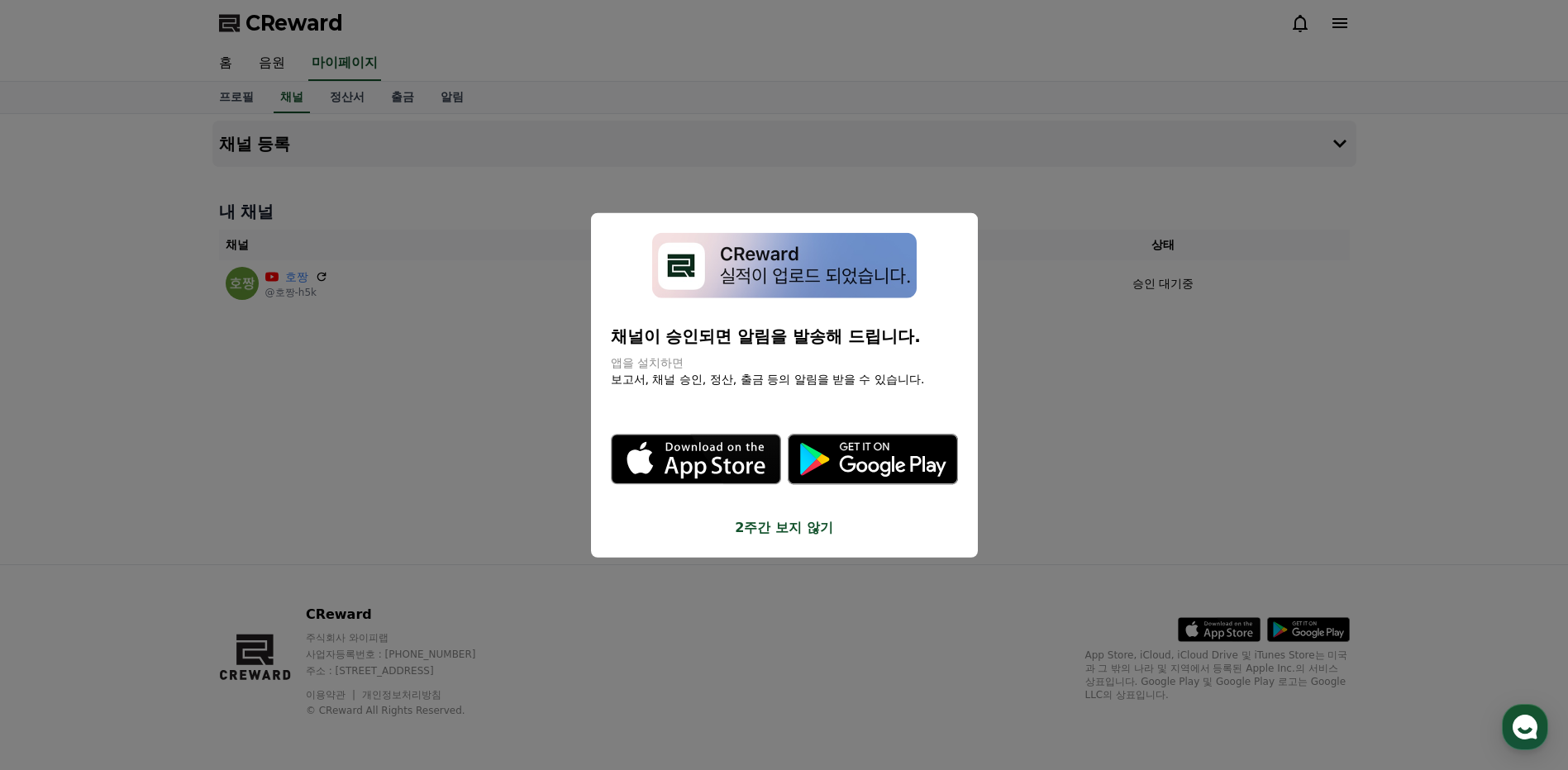
click at [767, 525] on button "2주간 보지 않기" at bounding box center [784, 526] width 347 height 20
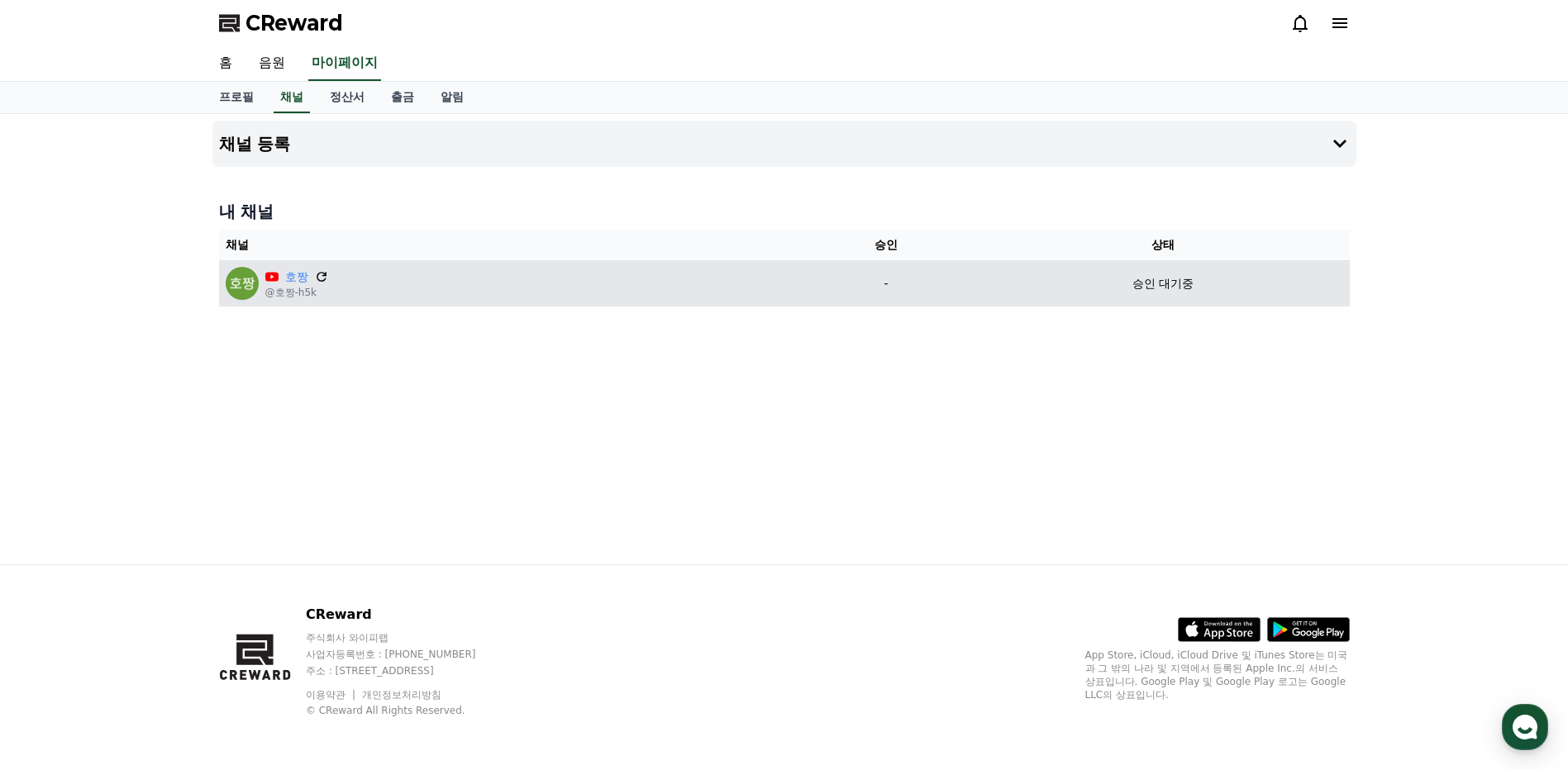
click at [321, 274] on icon at bounding box center [322, 277] width 15 height 15
click at [906, 293] on td "-" at bounding box center [885, 283] width 181 height 47
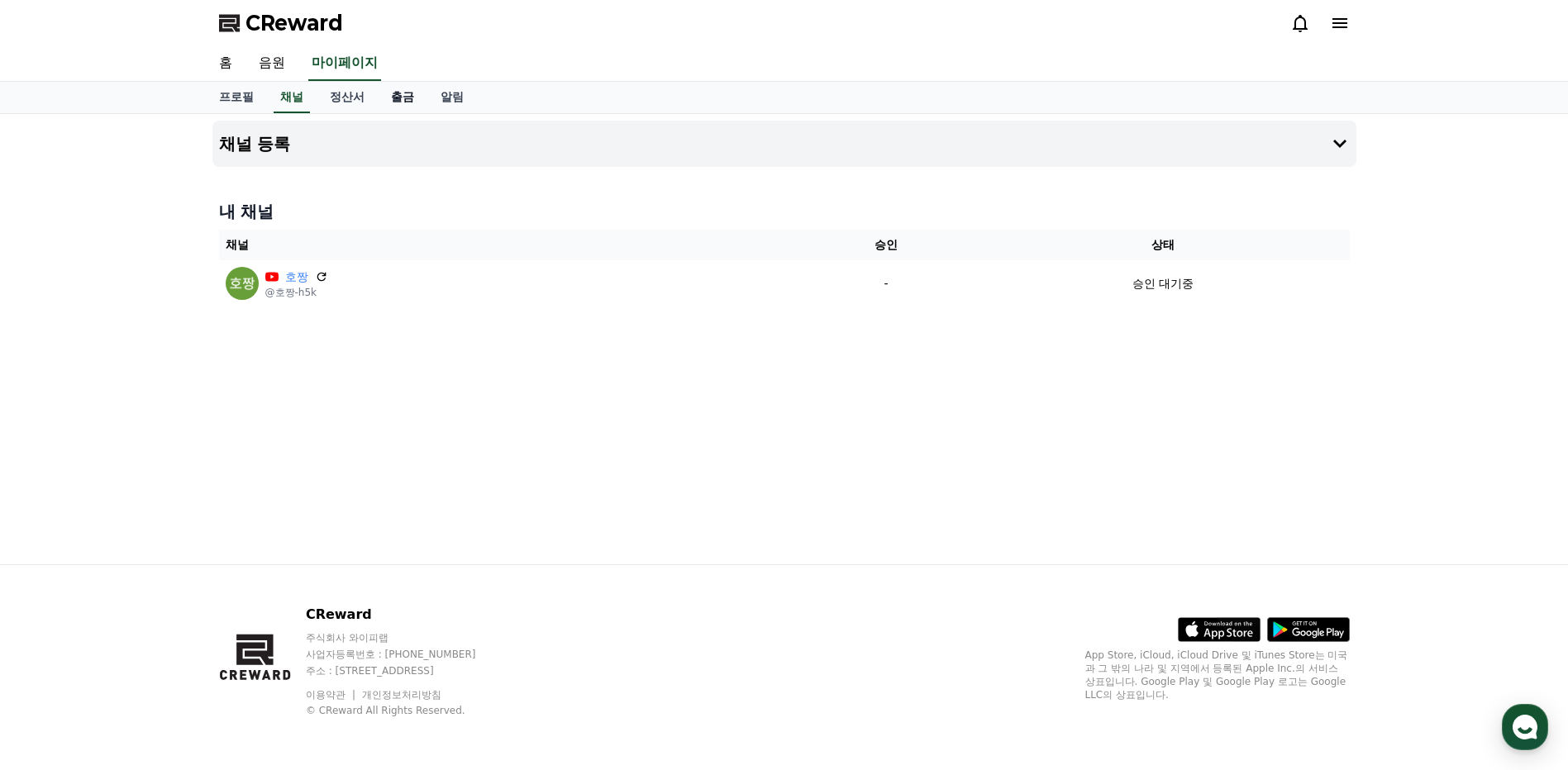
click at [411, 99] on link "출금" at bounding box center [403, 97] width 50 height 31
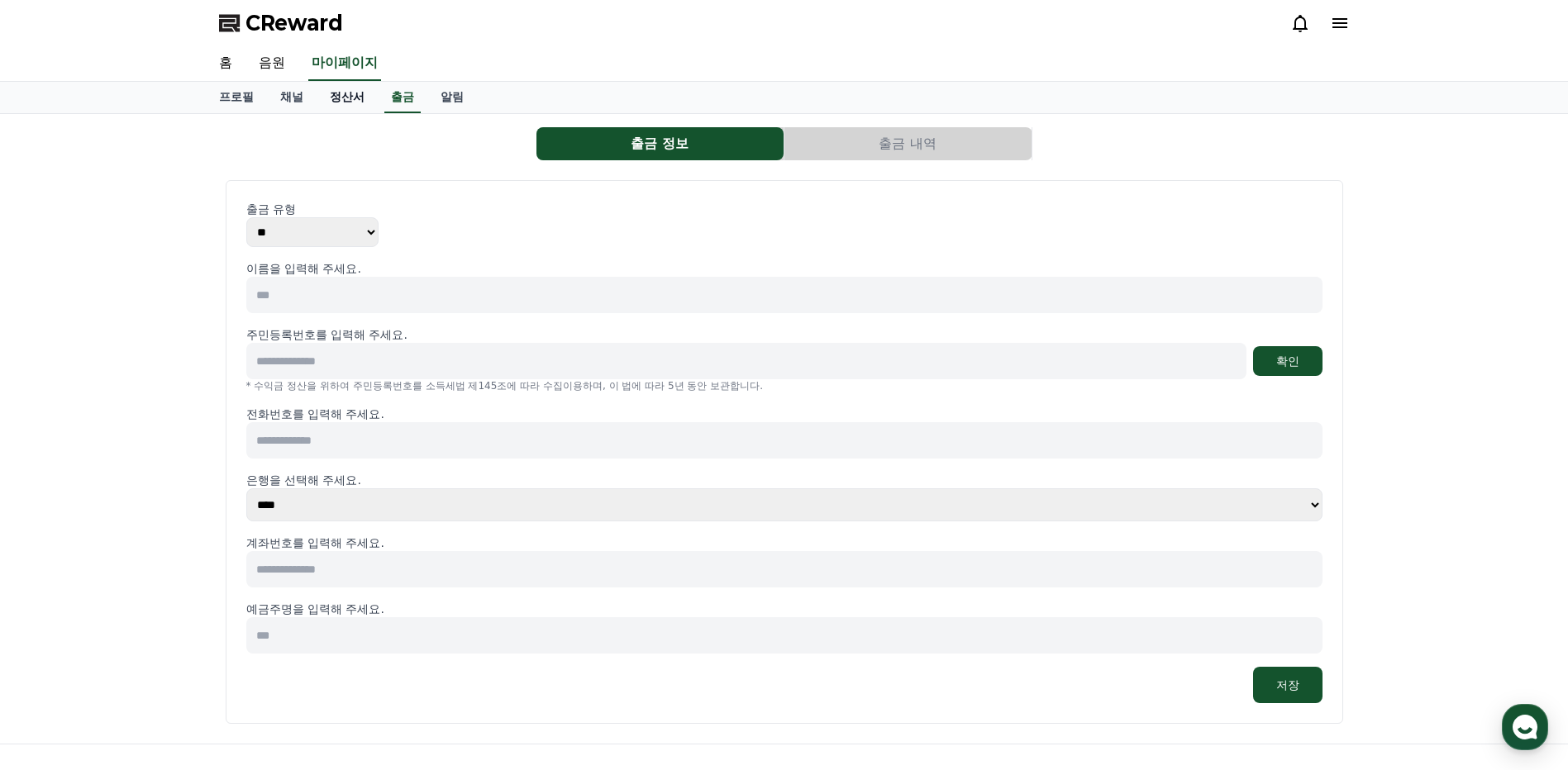
click at [360, 99] on link "정산서" at bounding box center [347, 97] width 61 height 31
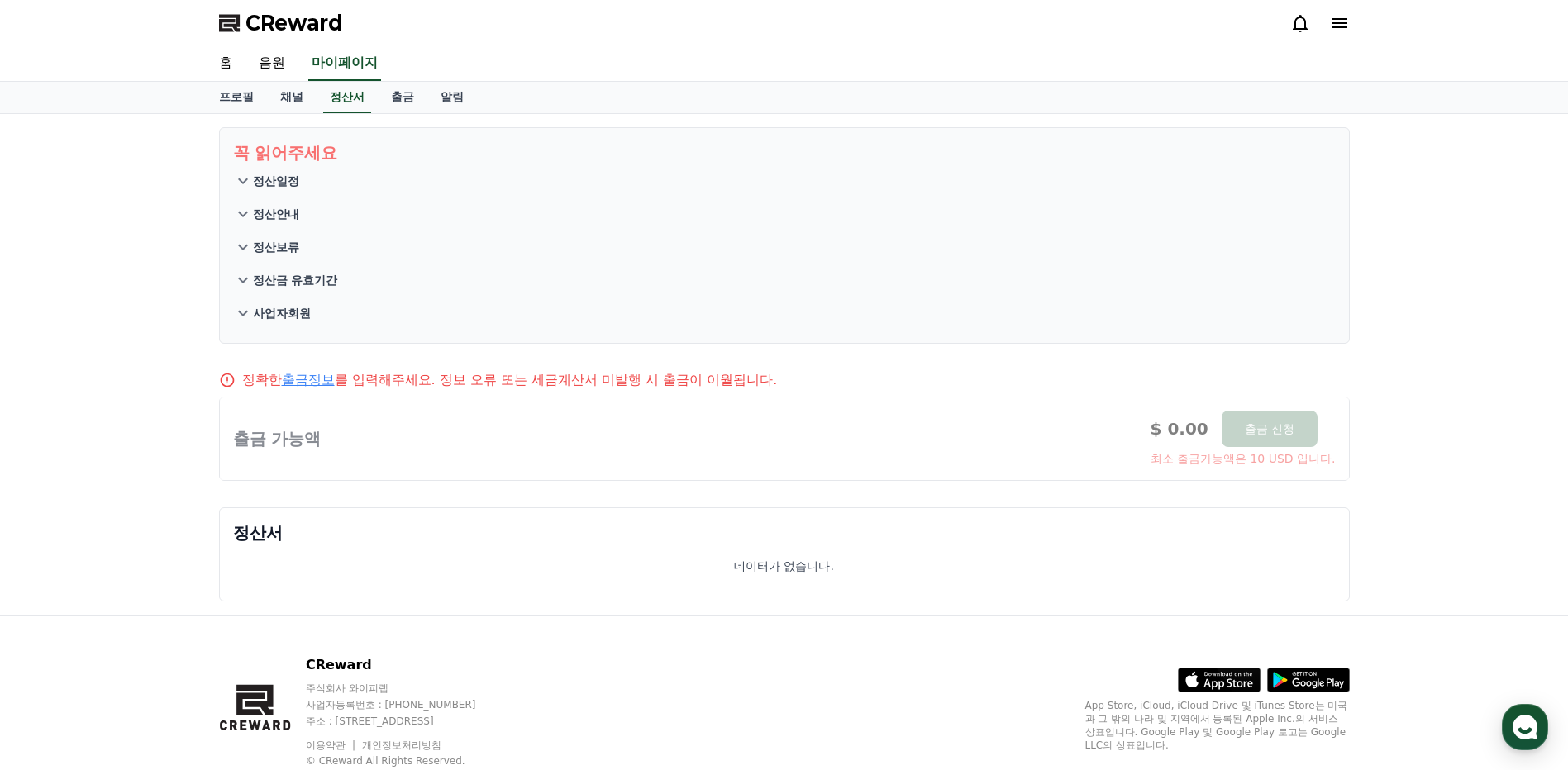
click at [287, 179] on p "정산일정" at bounding box center [276, 180] width 47 height 16
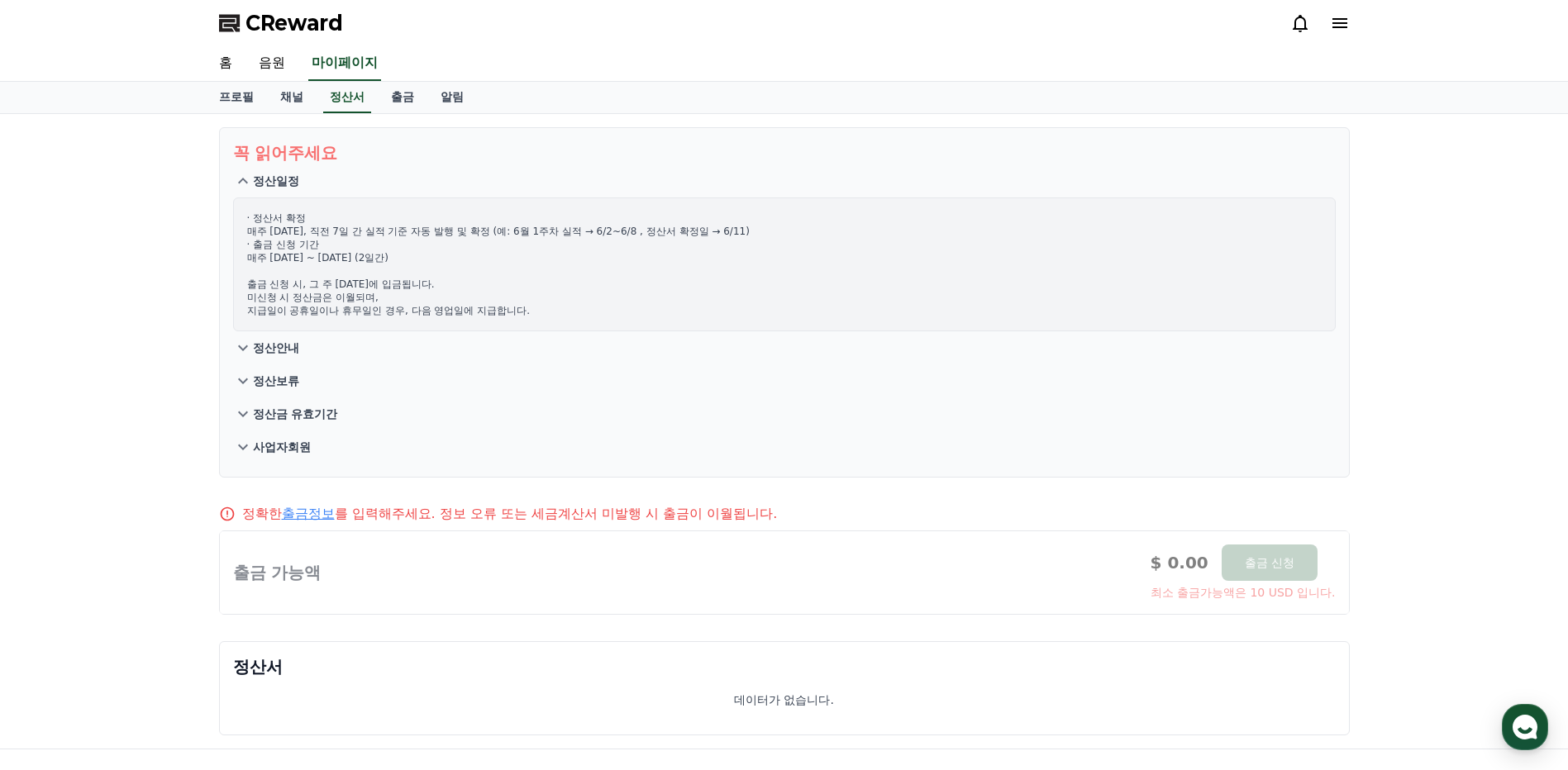
click at [282, 351] on p "정산안내" at bounding box center [276, 347] width 47 height 16
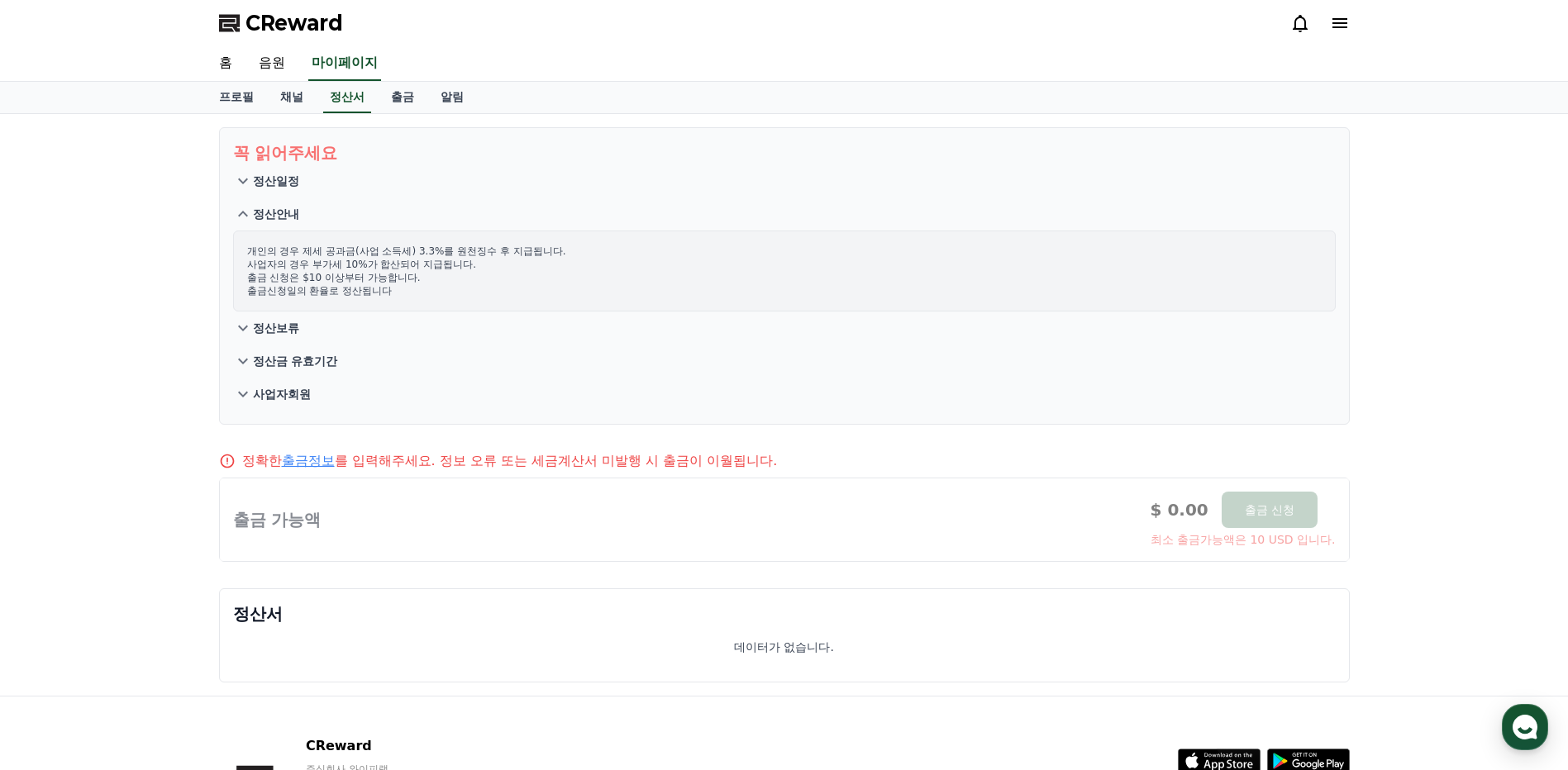
click at [285, 328] on p "정산보류" at bounding box center [276, 327] width 47 height 16
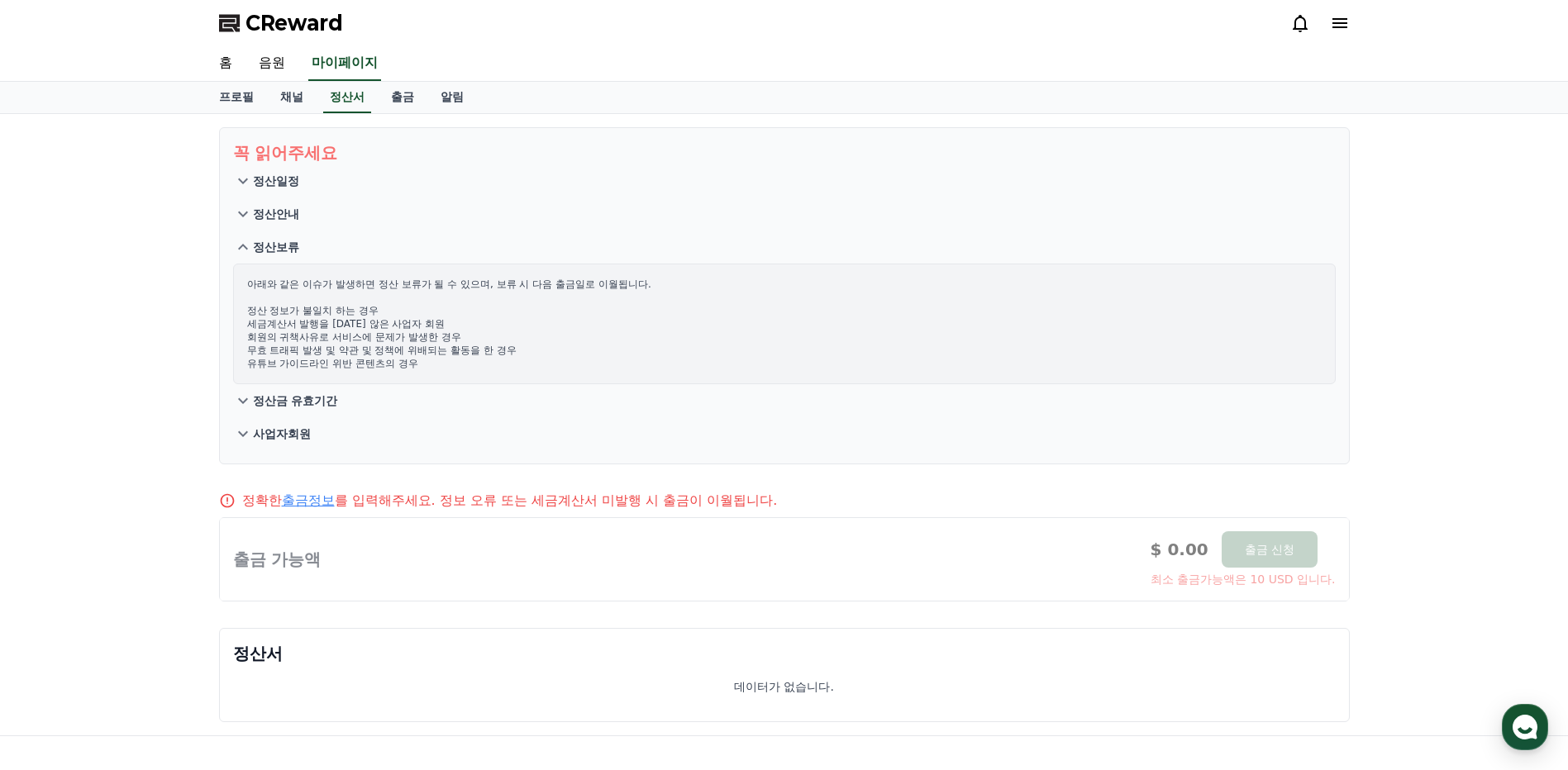
click at [314, 399] on p "정산금 유효기간" at bounding box center [295, 400] width 85 height 16
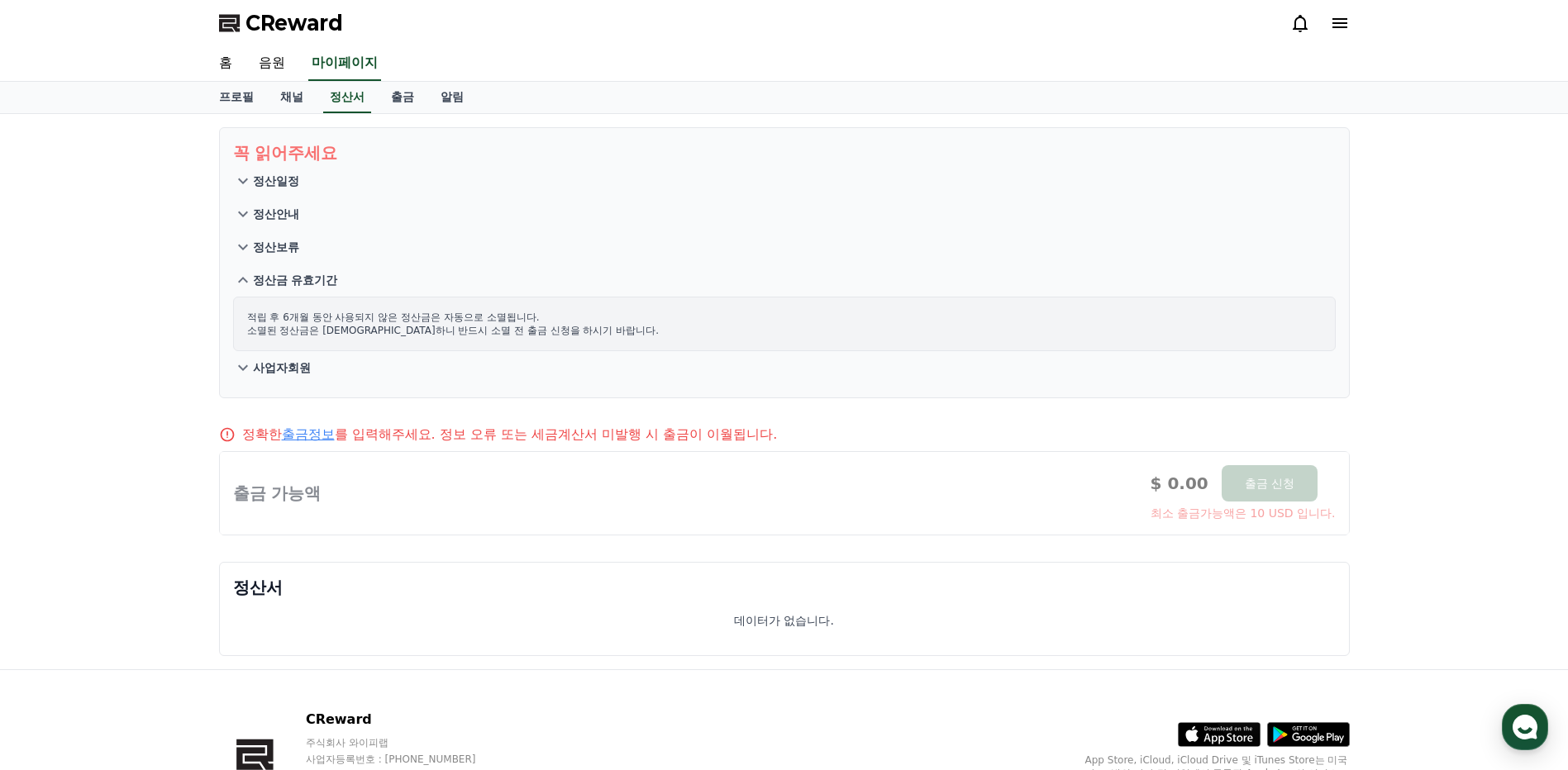
click at [293, 365] on p "사업자회원" at bounding box center [282, 367] width 58 height 16
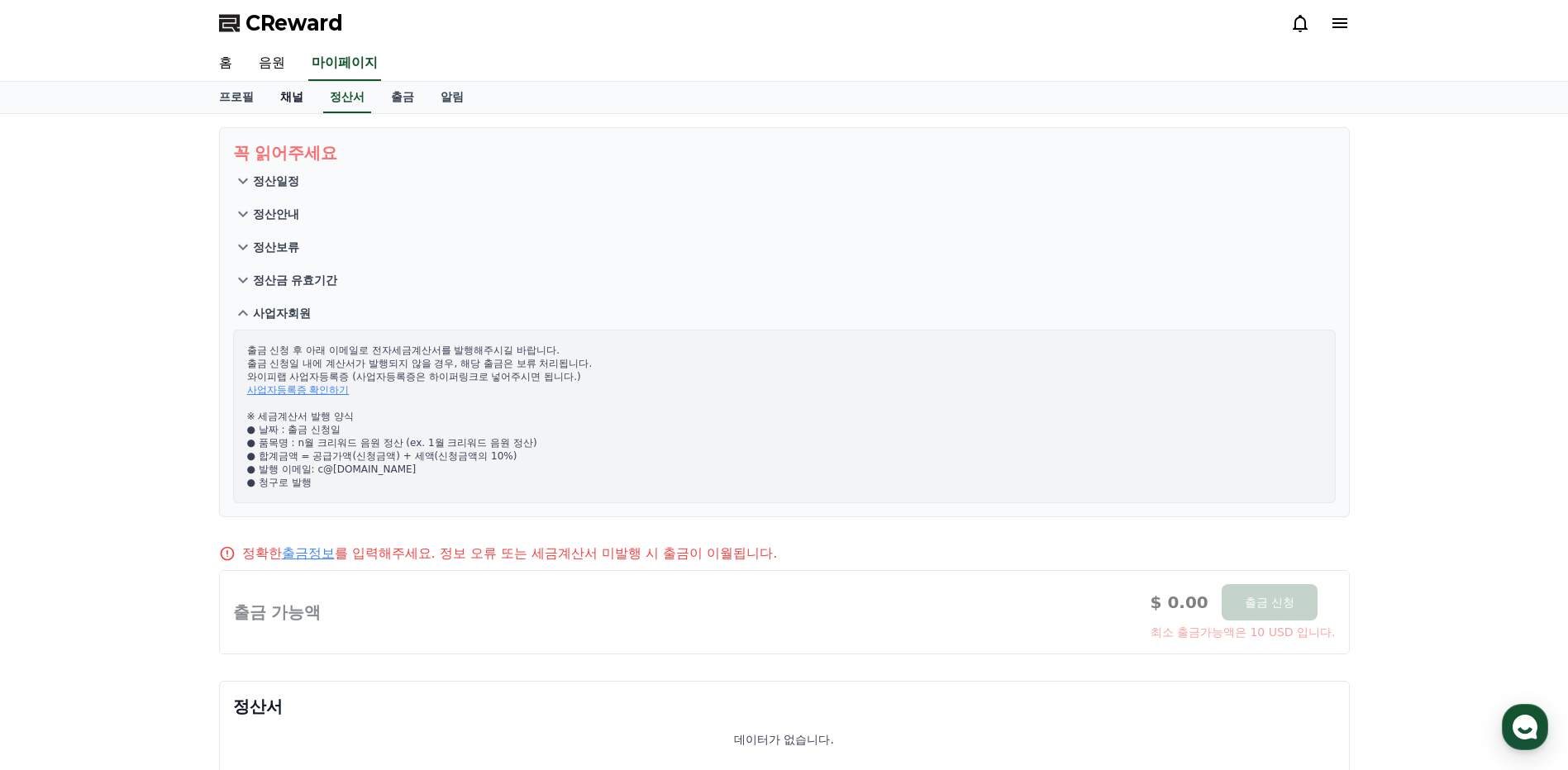
click at [301, 96] on link "채널" at bounding box center [291, 97] width 50 height 31
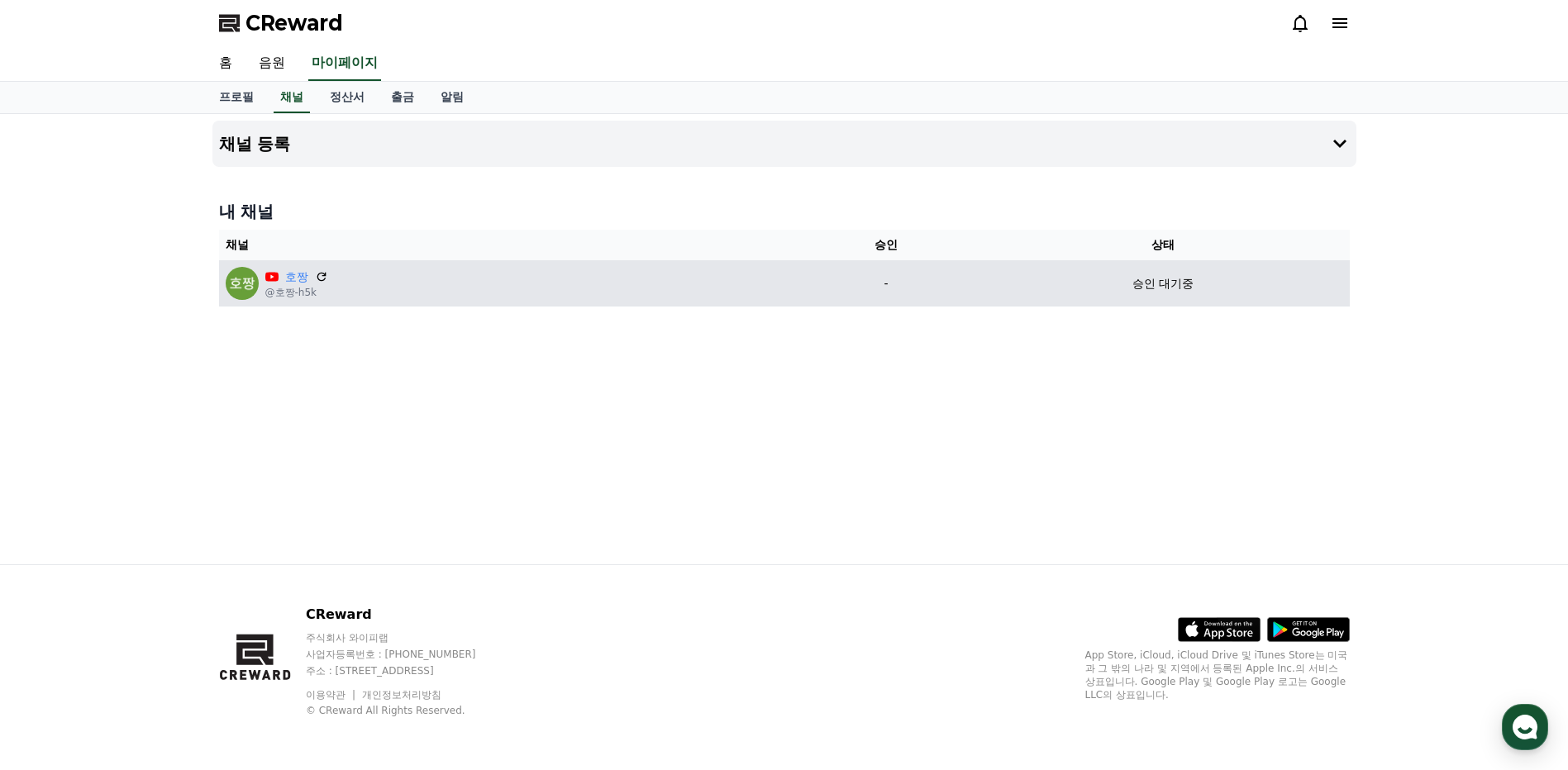
click at [892, 279] on p "-" at bounding box center [885, 284] width 168 height 17
click at [294, 279] on link "호짱" at bounding box center [296, 277] width 23 height 17
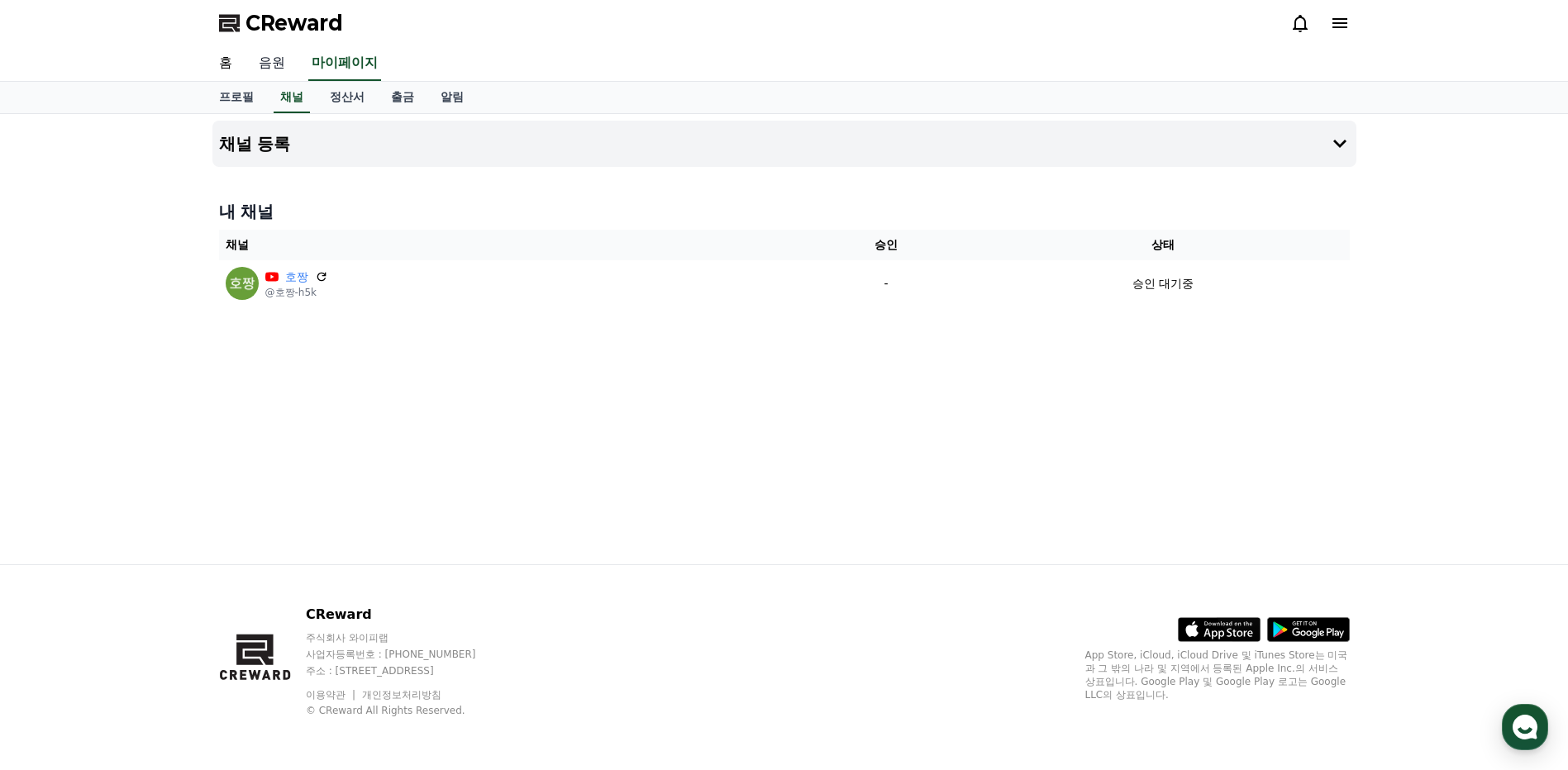
click at [272, 59] on link "음원" at bounding box center [272, 64] width 53 height 34
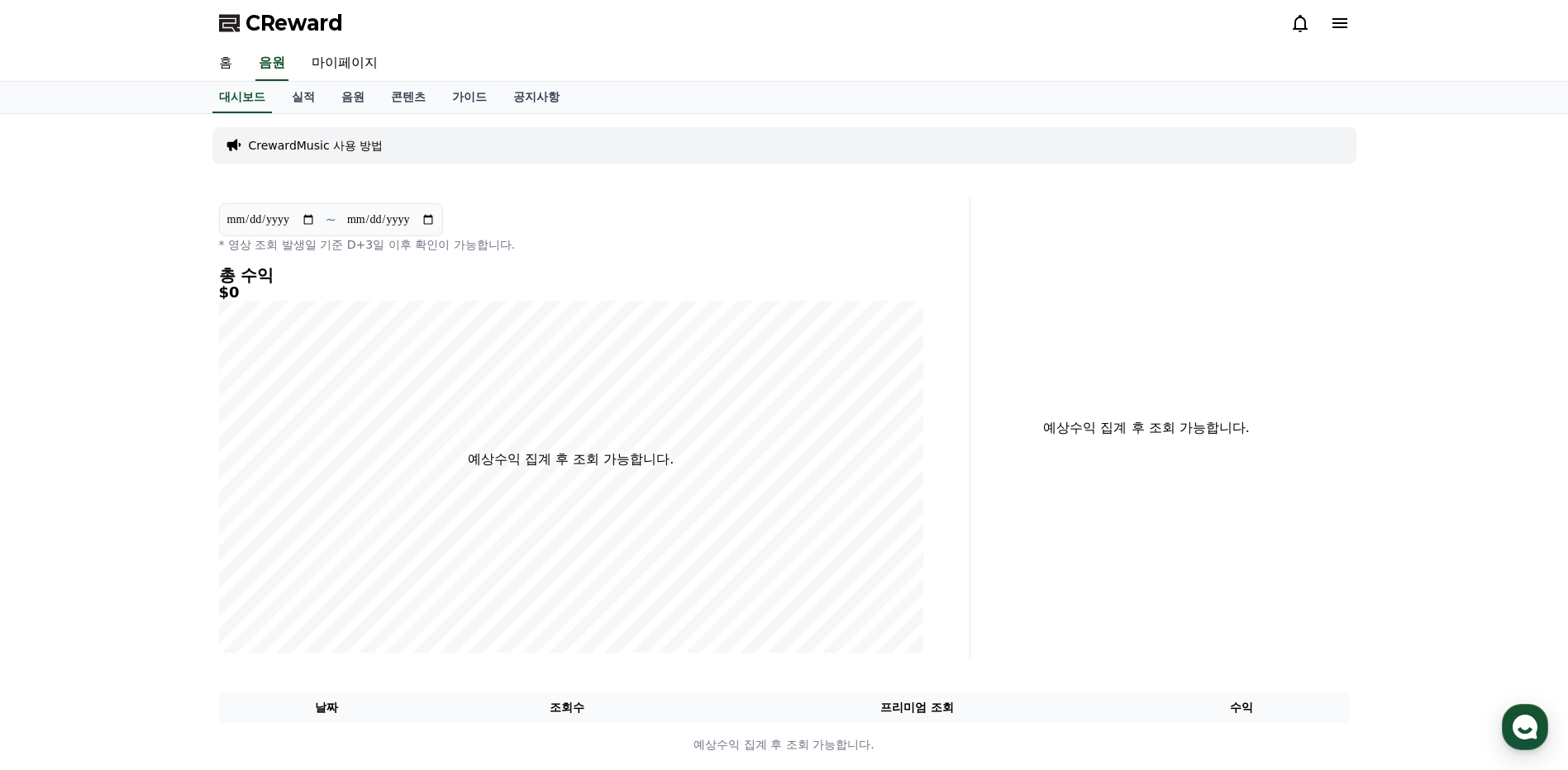
click at [229, 66] on link "홈" at bounding box center [226, 64] width 40 height 34
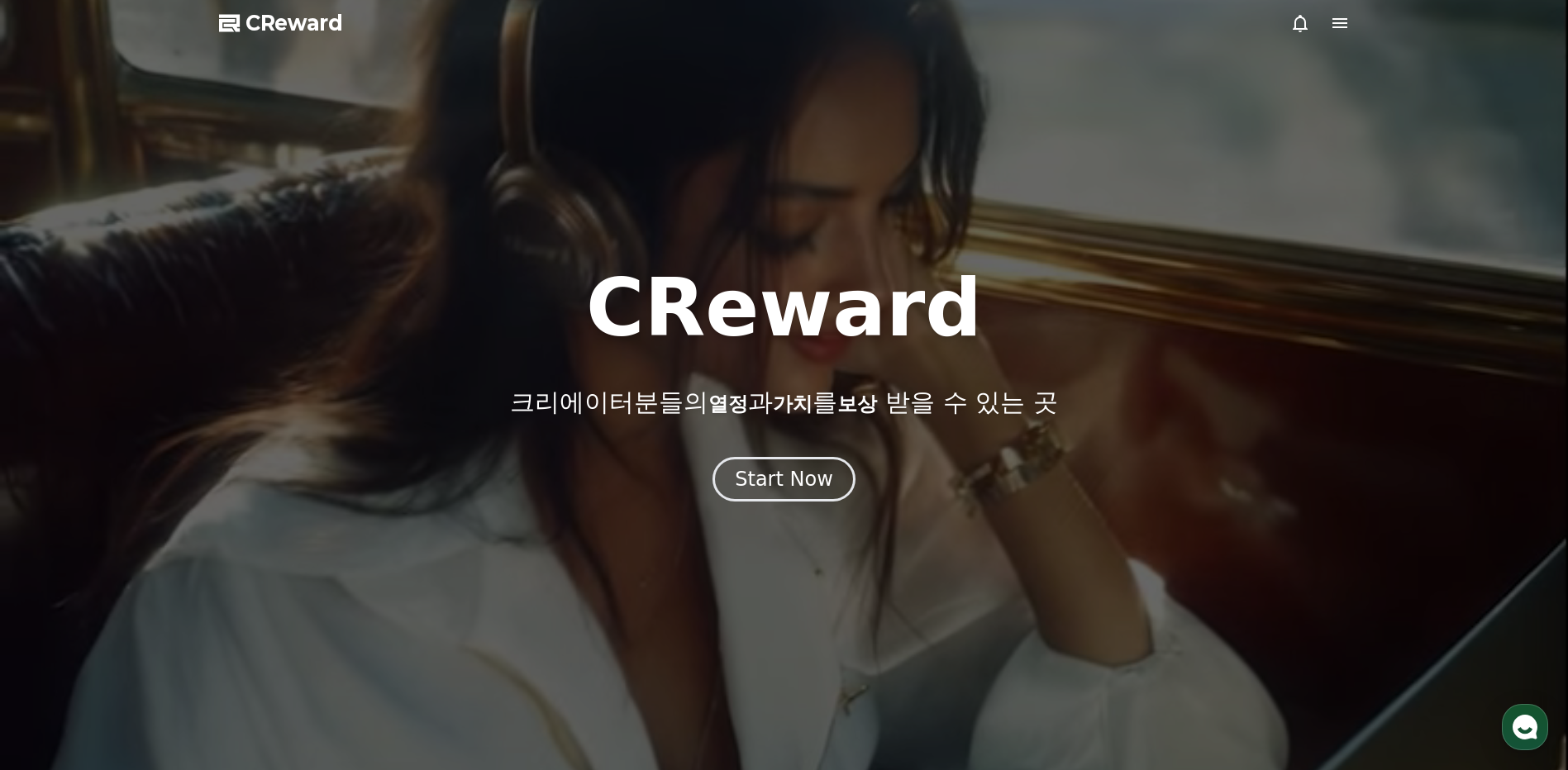
click at [1336, 12] on div at bounding box center [784, 385] width 1568 height 770
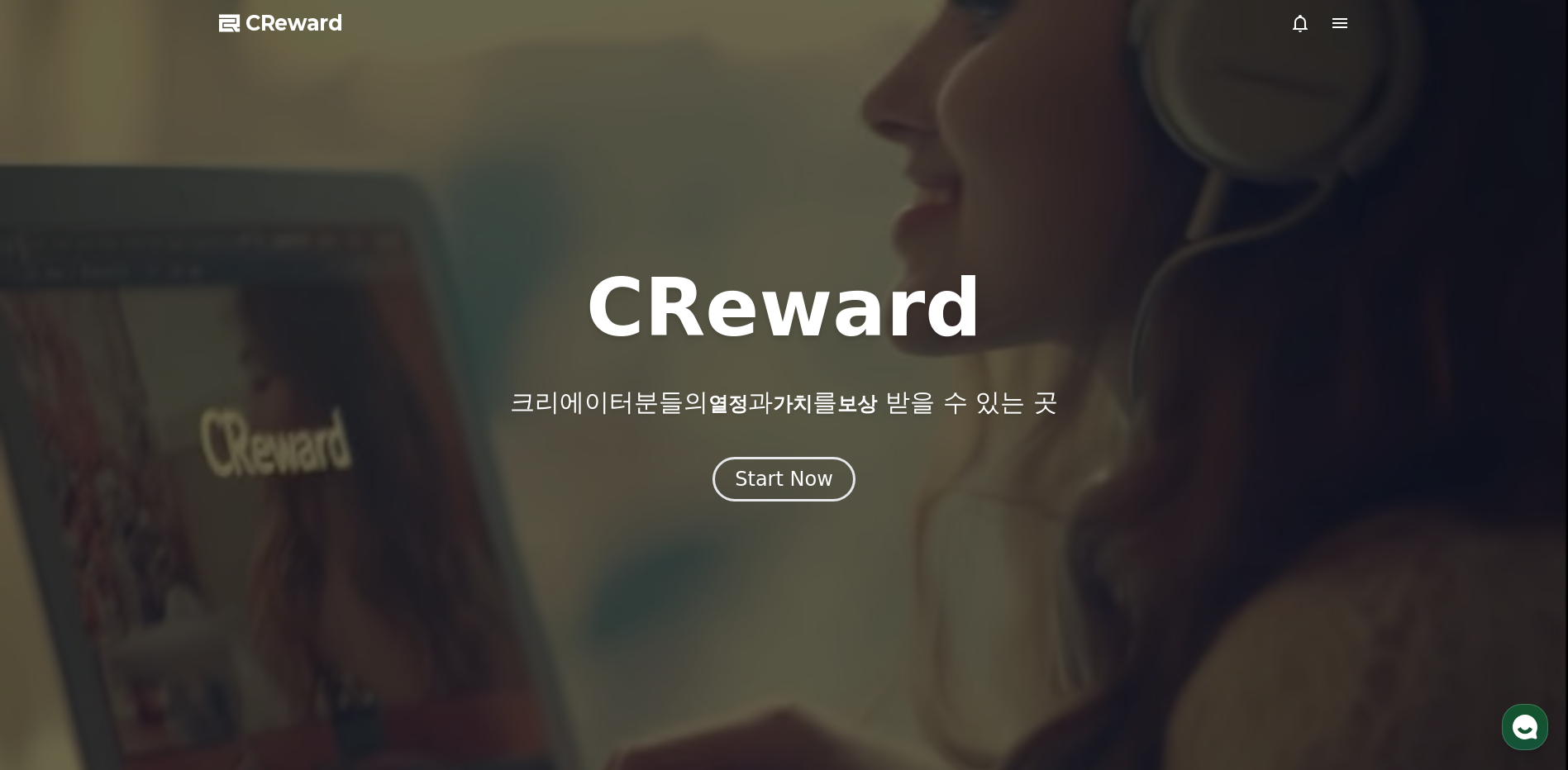
click at [1340, 26] on icon at bounding box center [1340, 23] width 20 height 20
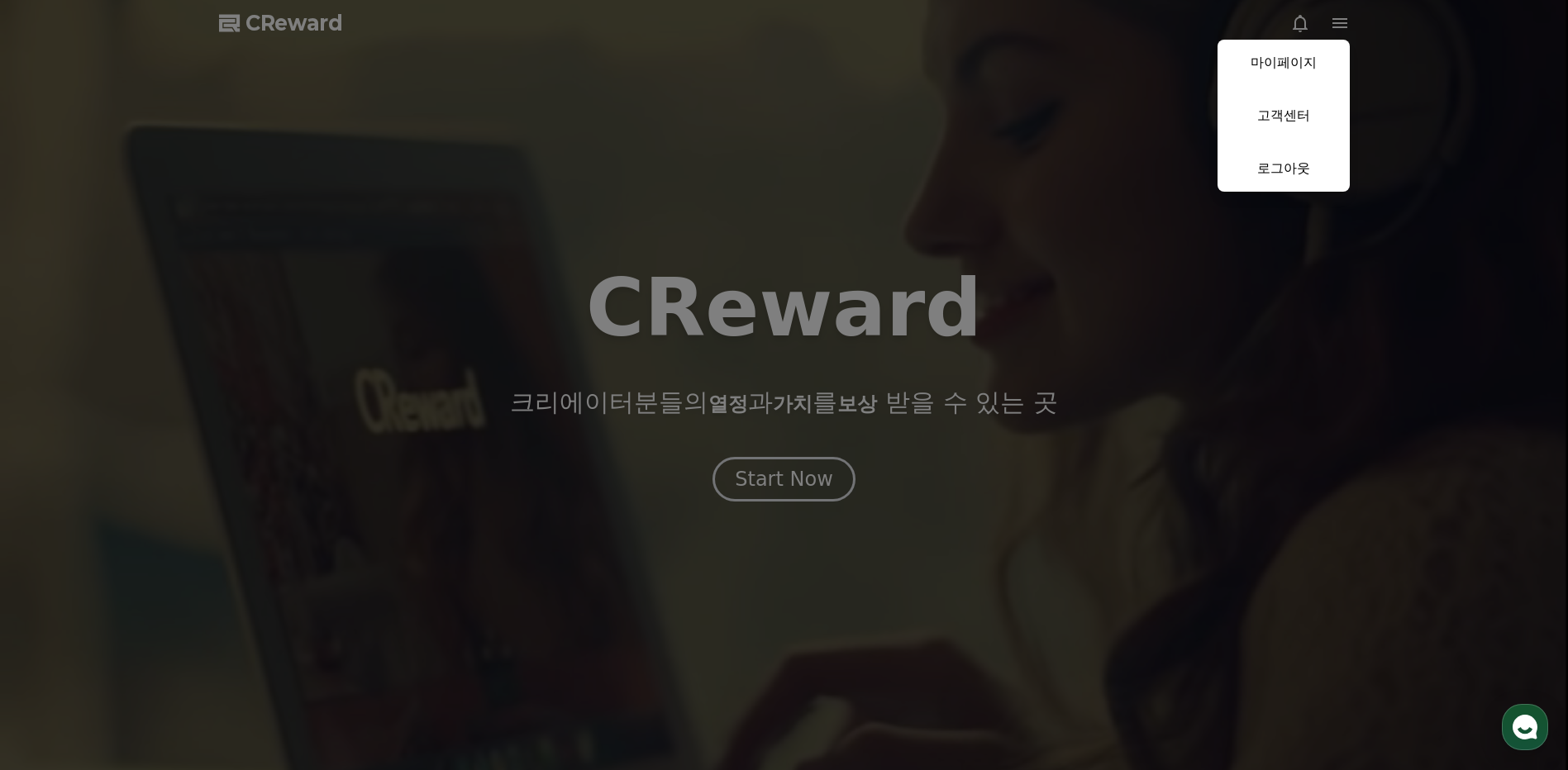
click at [900, 148] on button "close" at bounding box center [784, 385] width 1568 height 770
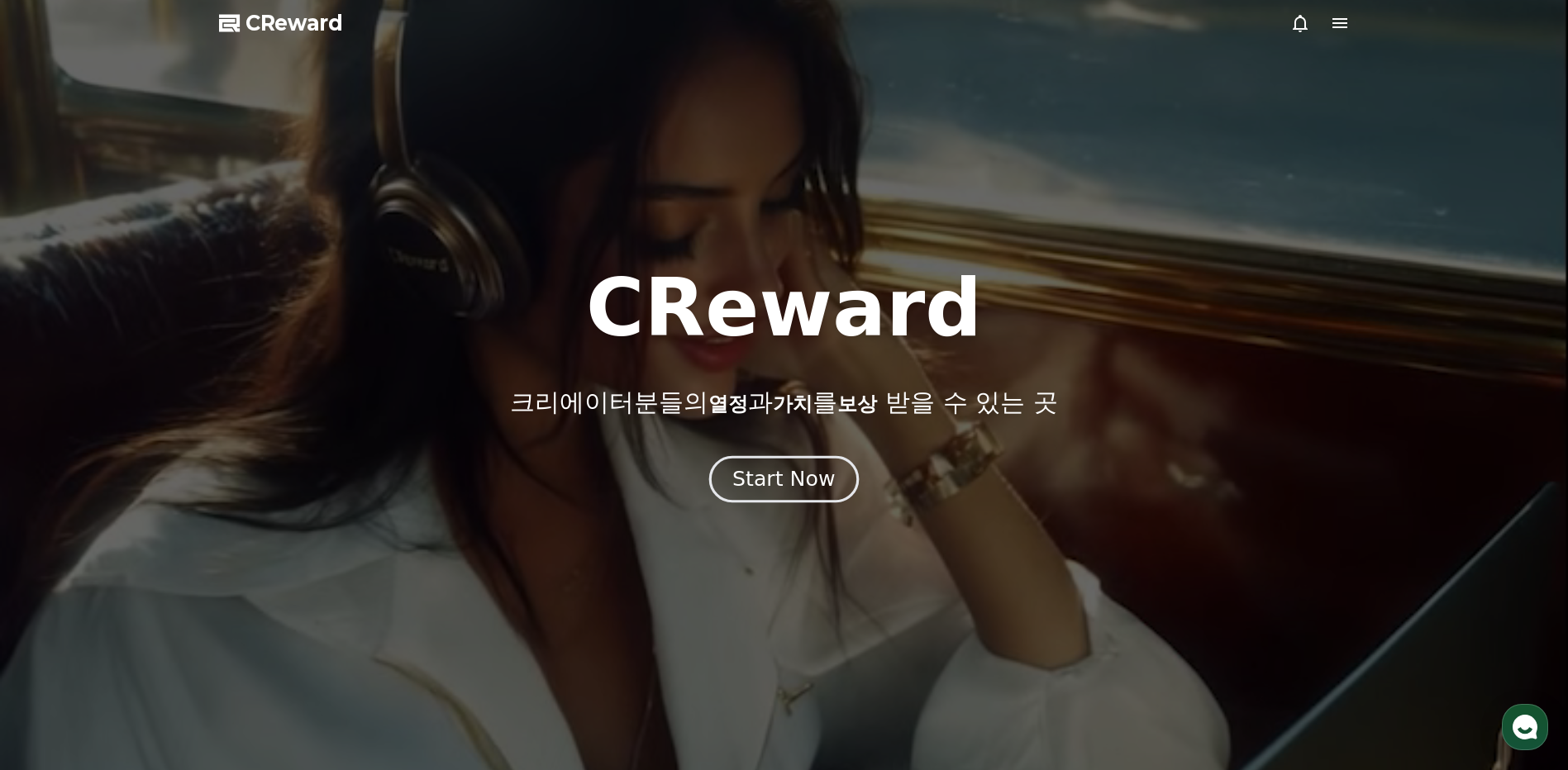
click at [810, 470] on div "Start Now" at bounding box center [784, 480] width 103 height 29
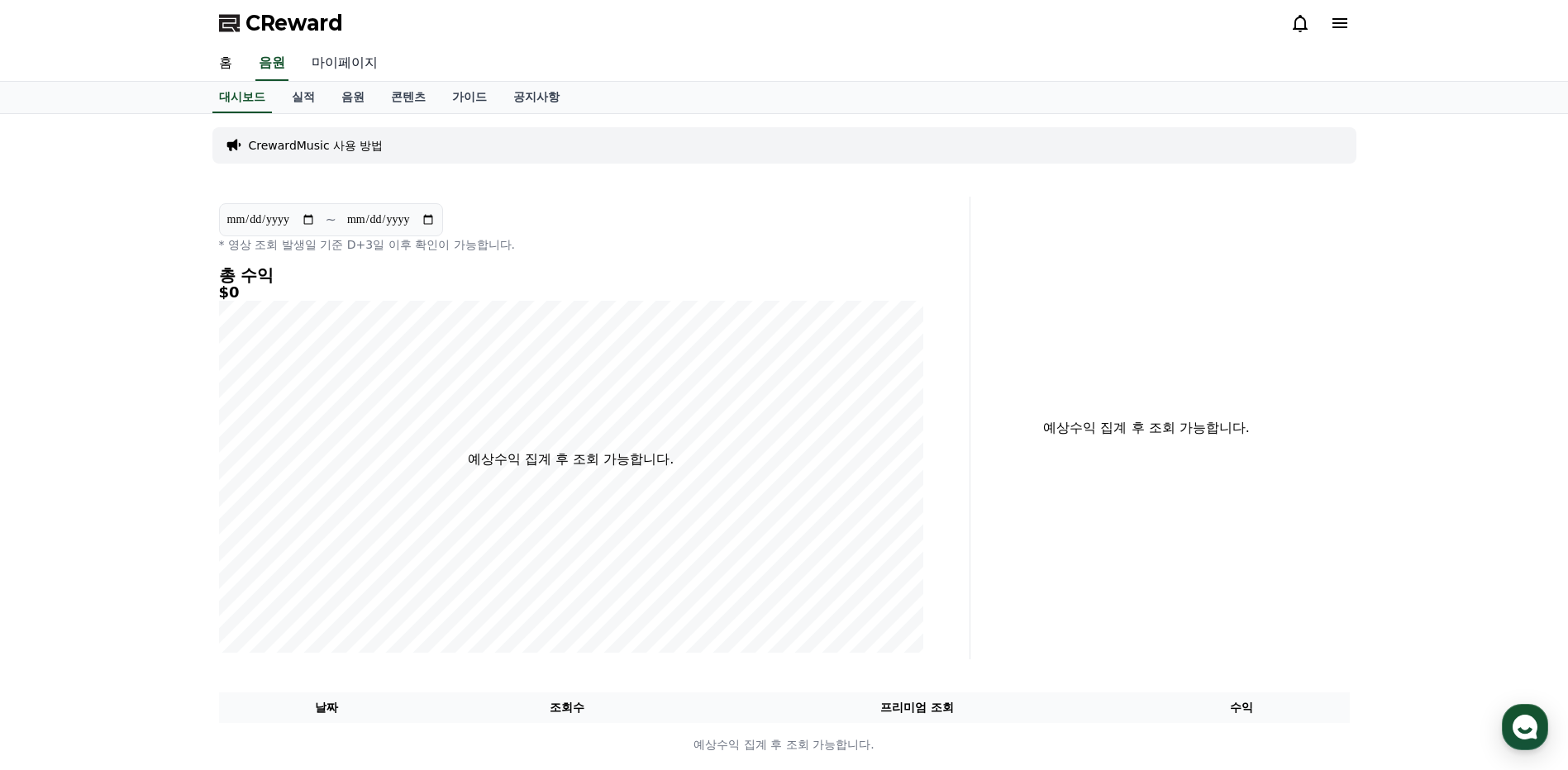
click at [347, 59] on link "마이페이지" at bounding box center [344, 64] width 92 height 34
click at [350, 101] on link "음원" at bounding box center [353, 96] width 50 height 30
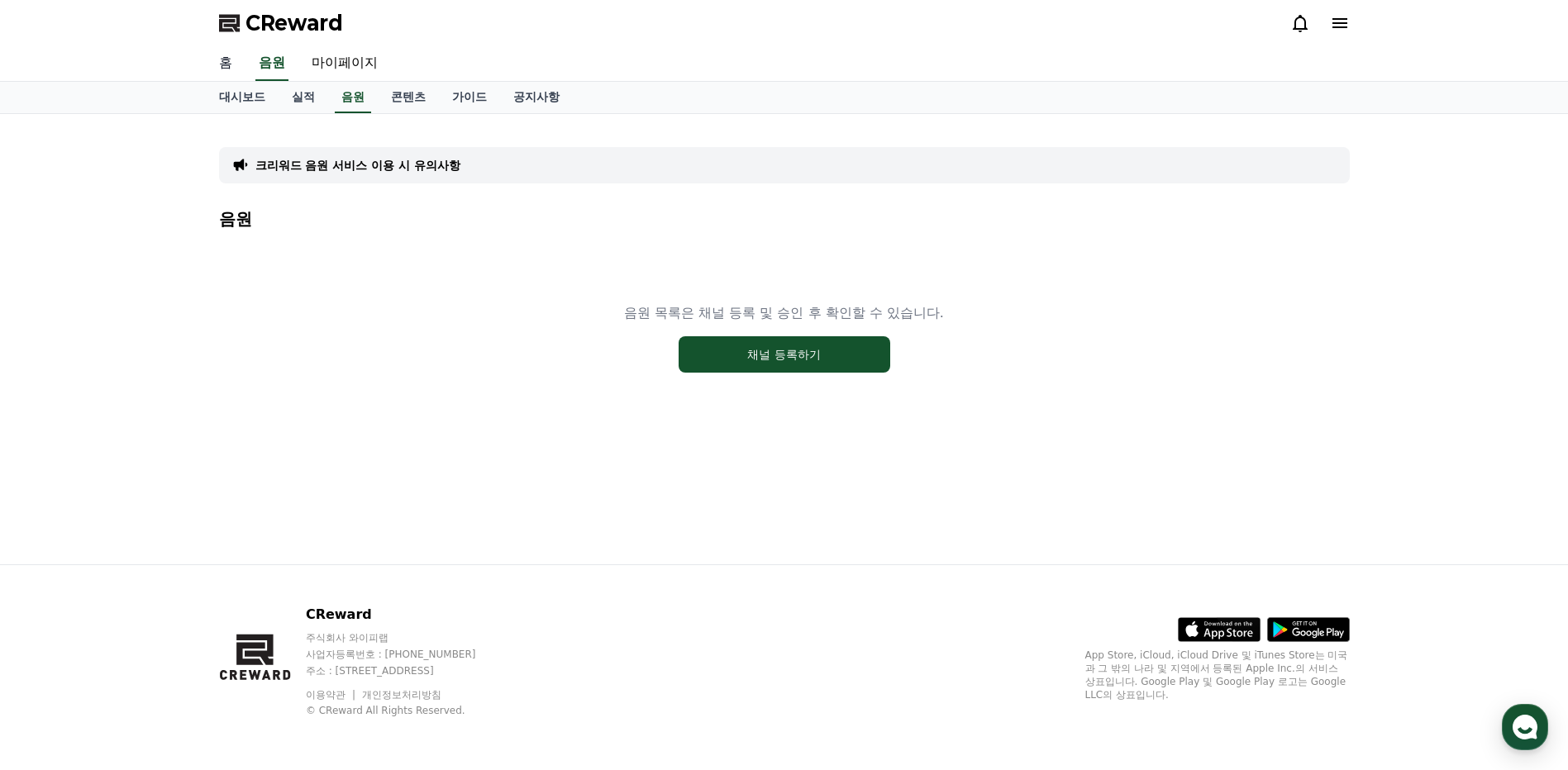
click at [232, 58] on link "홈" at bounding box center [226, 64] width 40 height 34
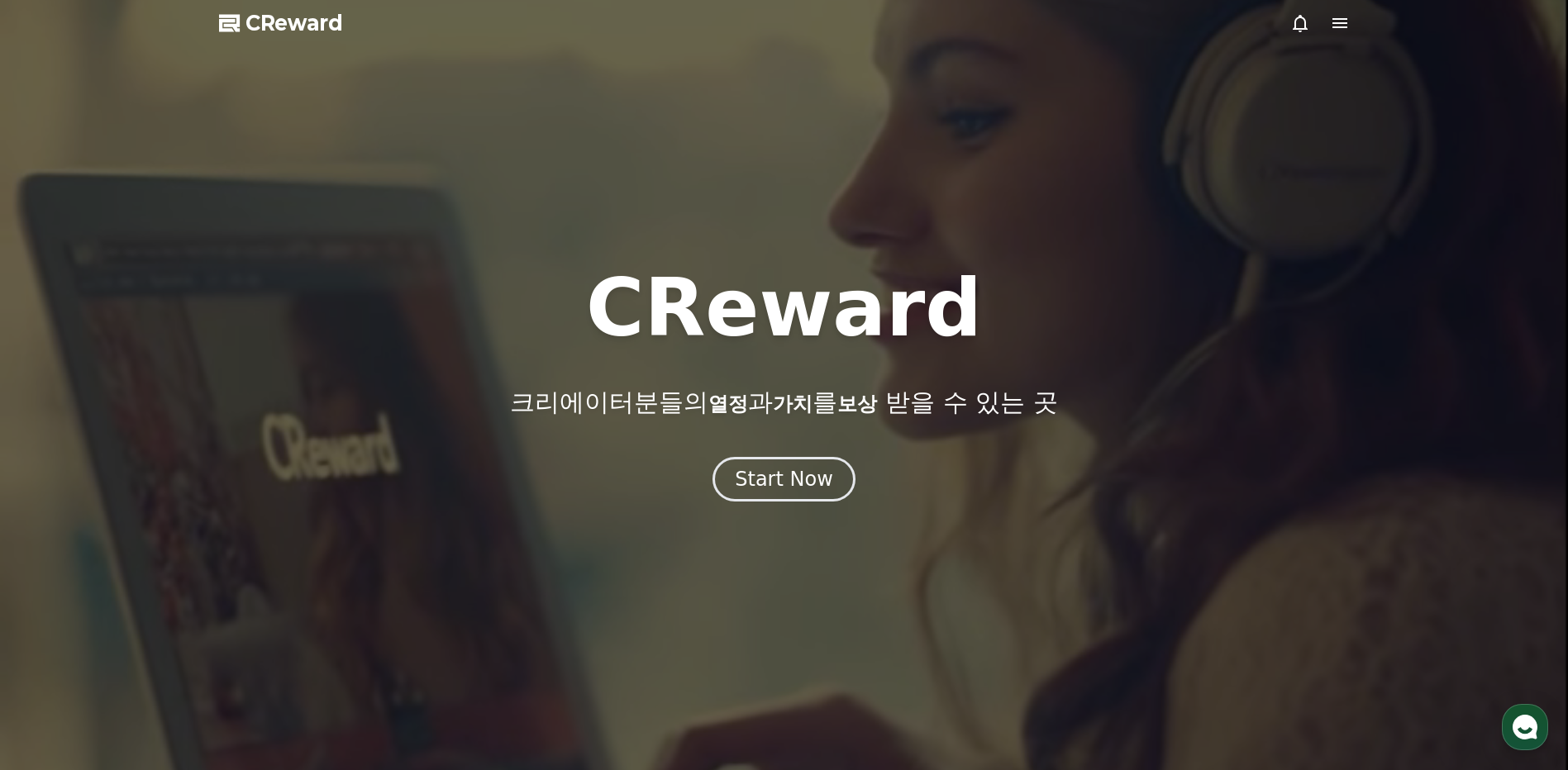
click at [279, 23] on span "CReward" at bounding box center [294, 23] width 97 height 27
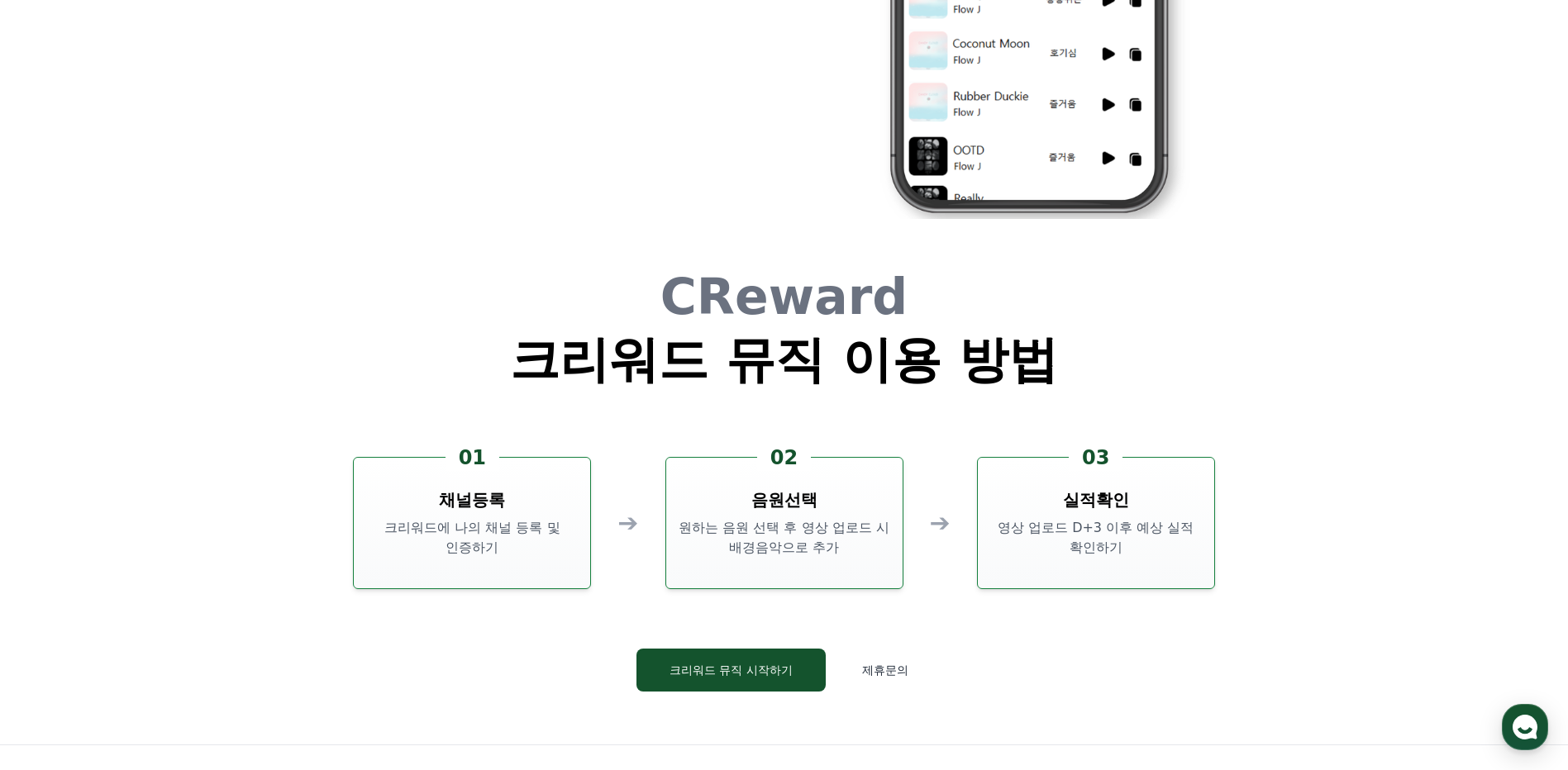
scroll to position [4476, 0]
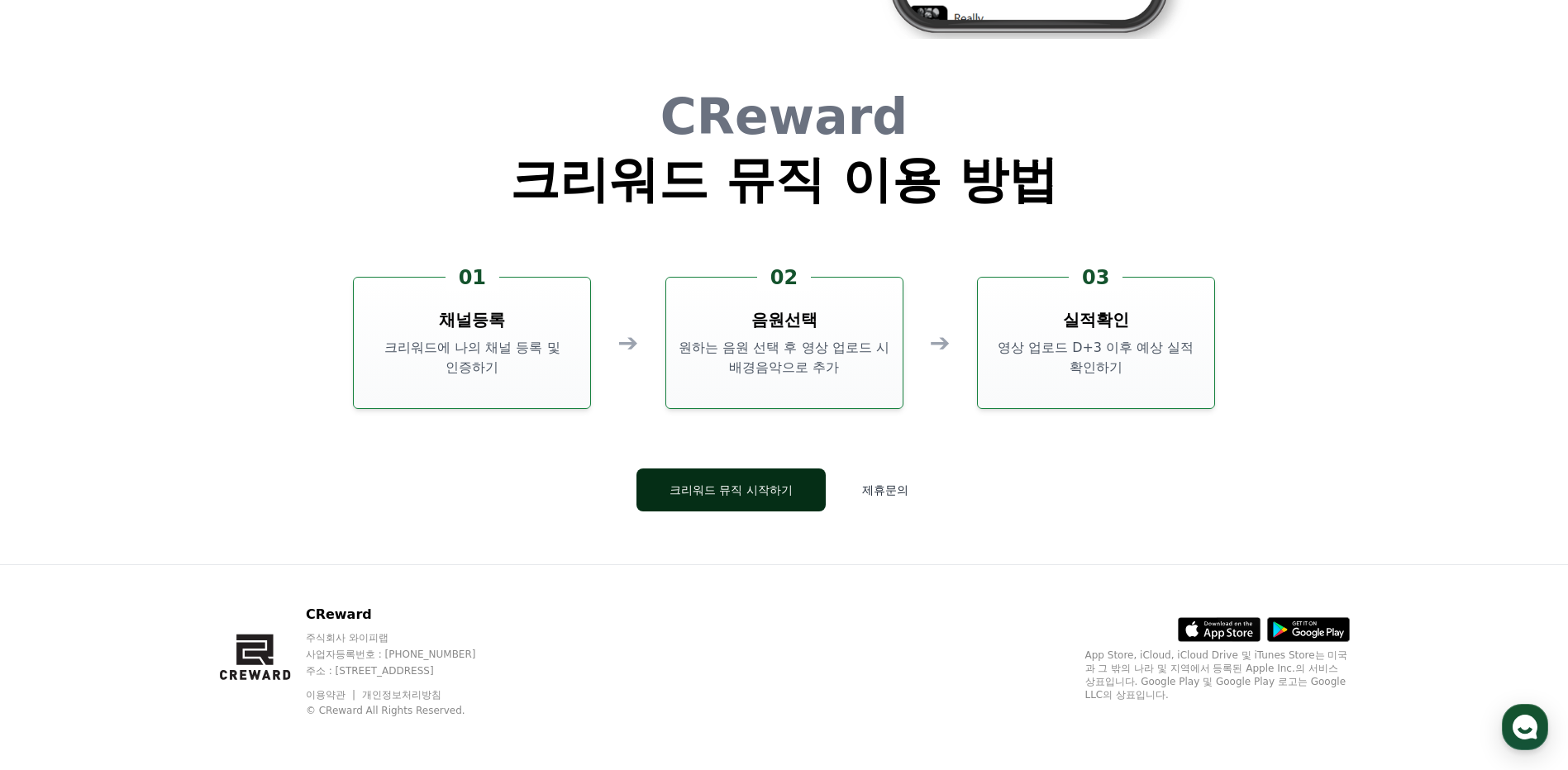
click at [767, 488] on button "크리워드 뮤직 시작하기" at bounding box center [730, 489] width 189 height 43
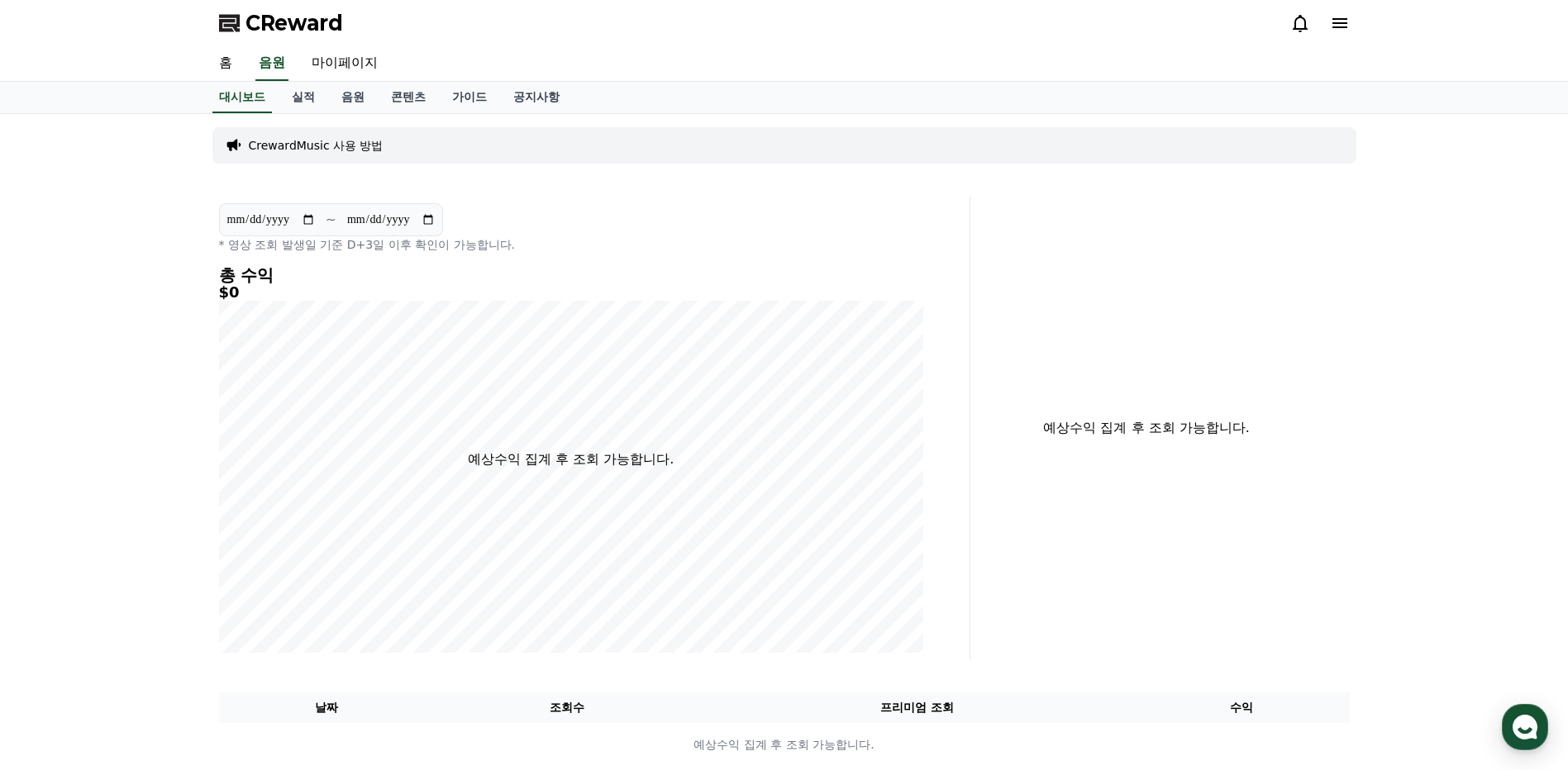
click at [355, 146] on p "CrewardMusic 사용 방법" at bounding box center [315, 145] width 134 height 16
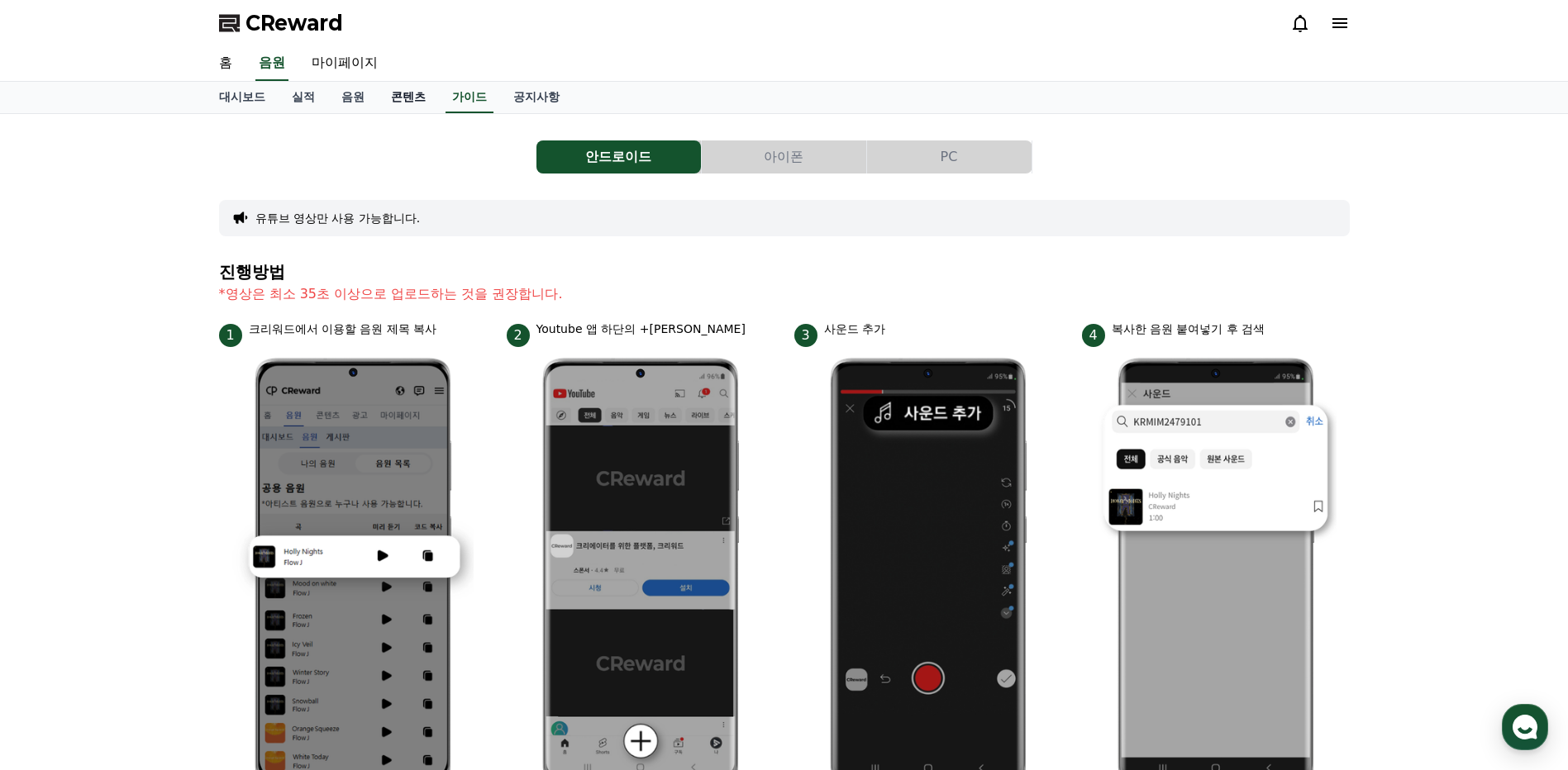
click at [406, 99] on link "콘텐츠" at bounding box center [408, 97] width 61 height 31
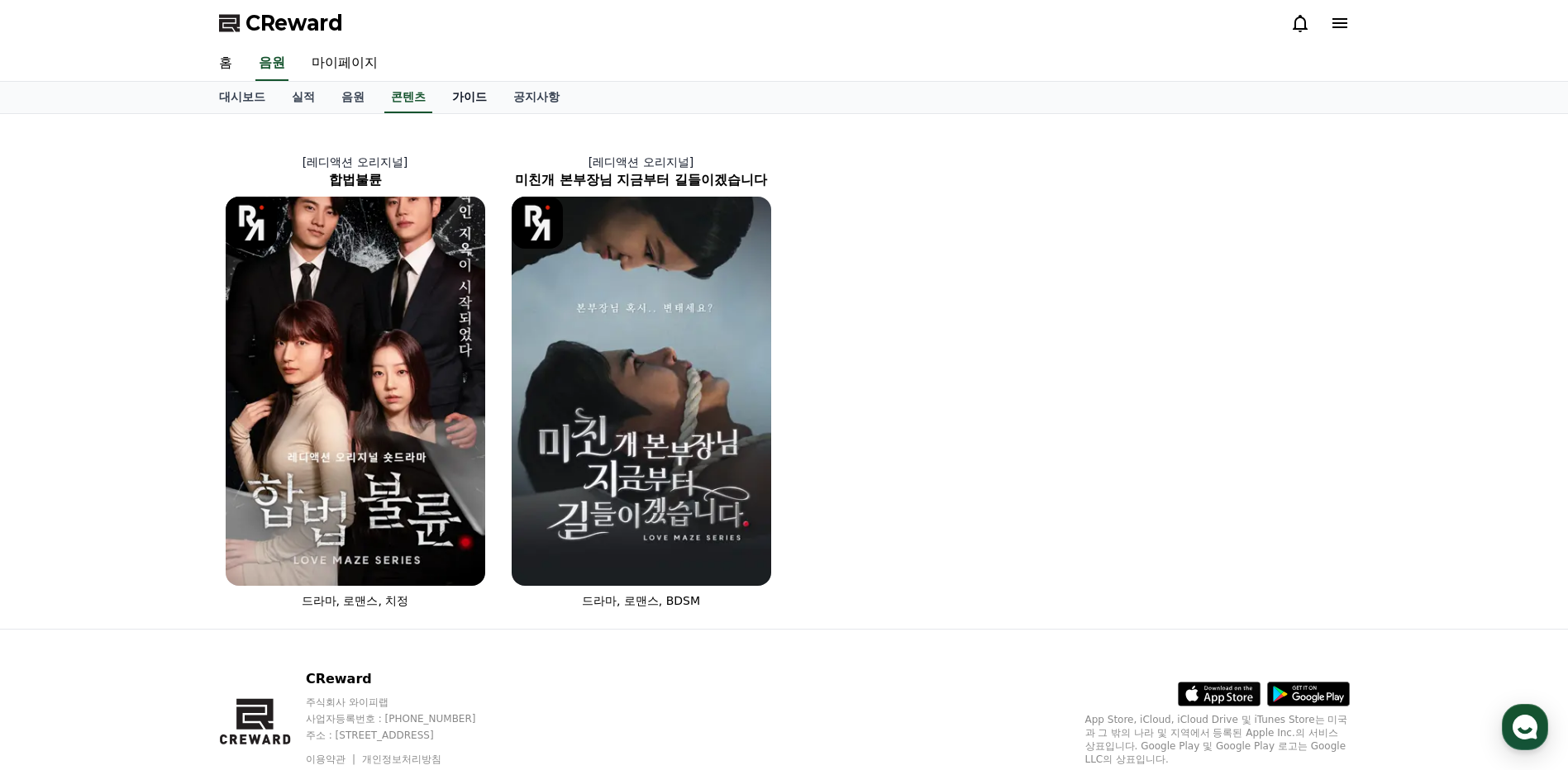
click at [469, 99] on link "가이드" at bounding box center [469, 97] width 61 height 31
